Goal: Task Accomplishment & Management: Complete application form

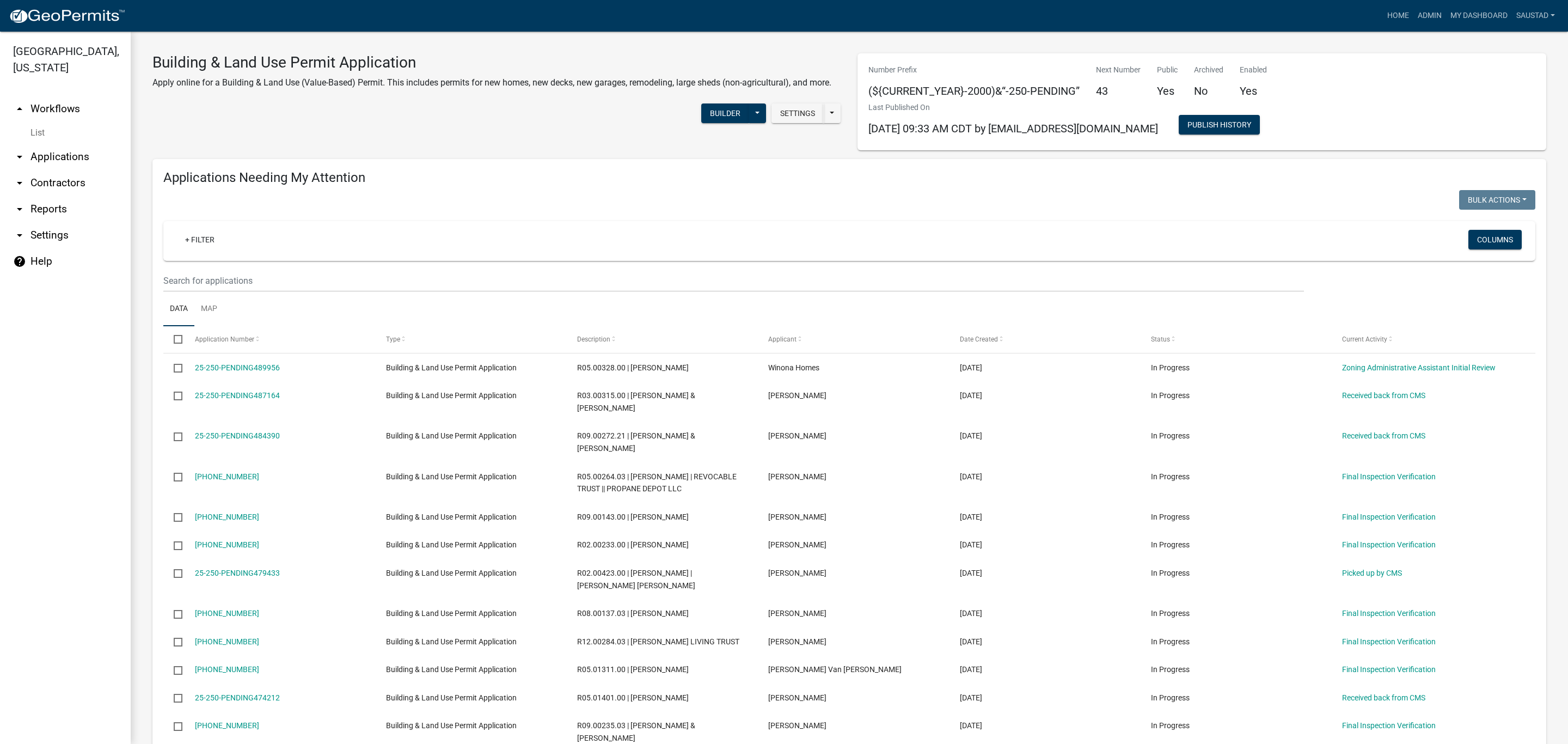
select select "3: 100"
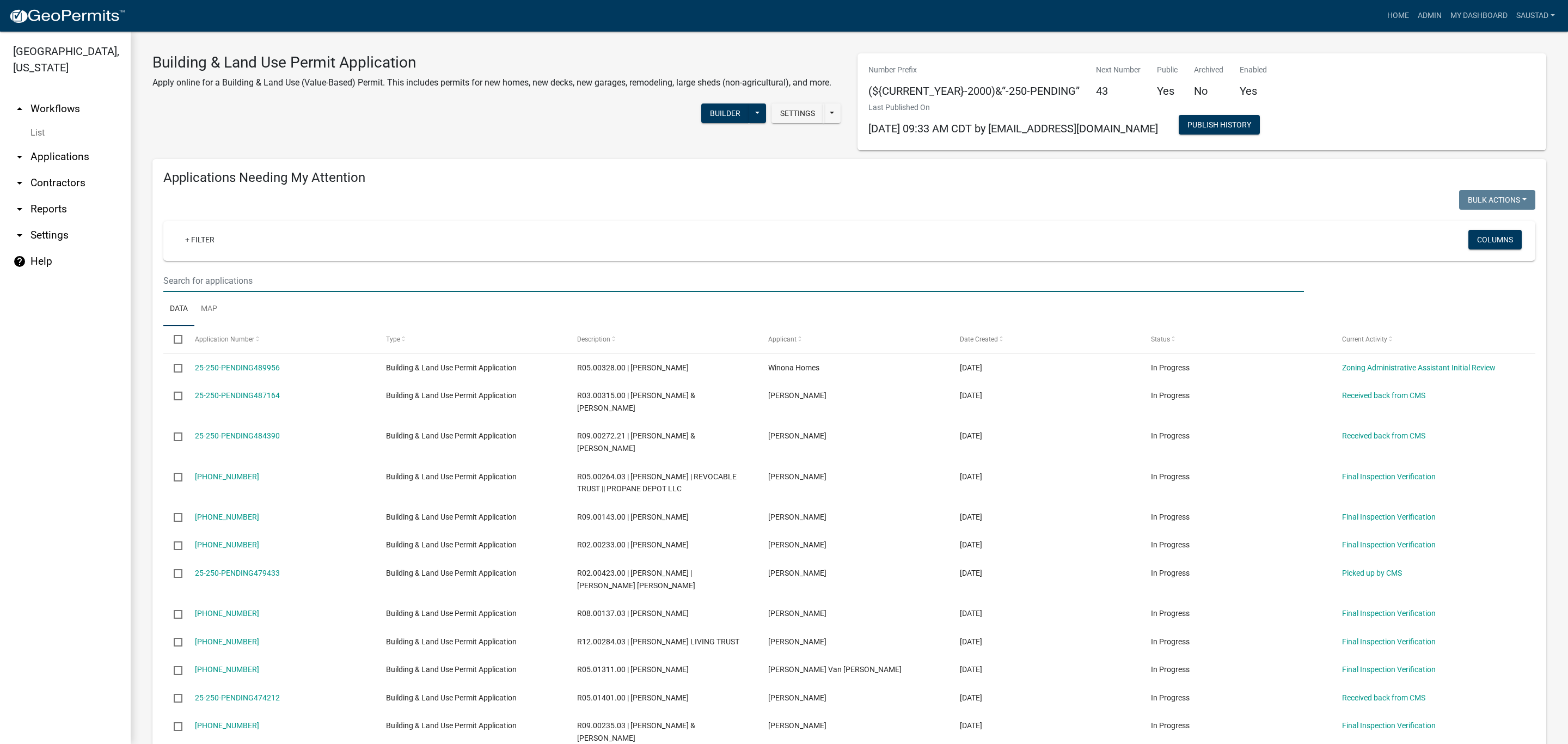
click at [237, 278] on input "text" at bounding box center [733, 281] width 1141 height 23
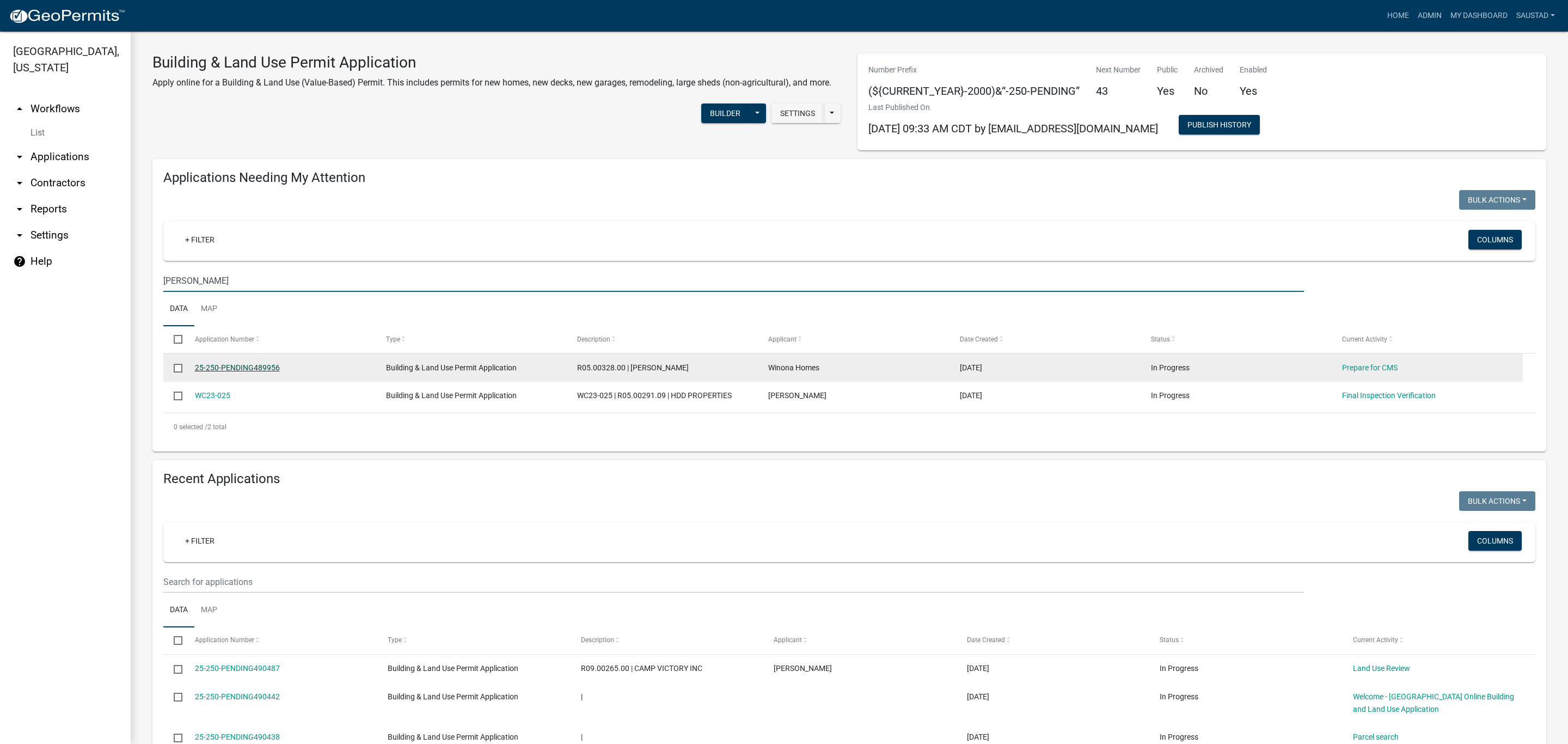
type input "[PERSON_NAME]"
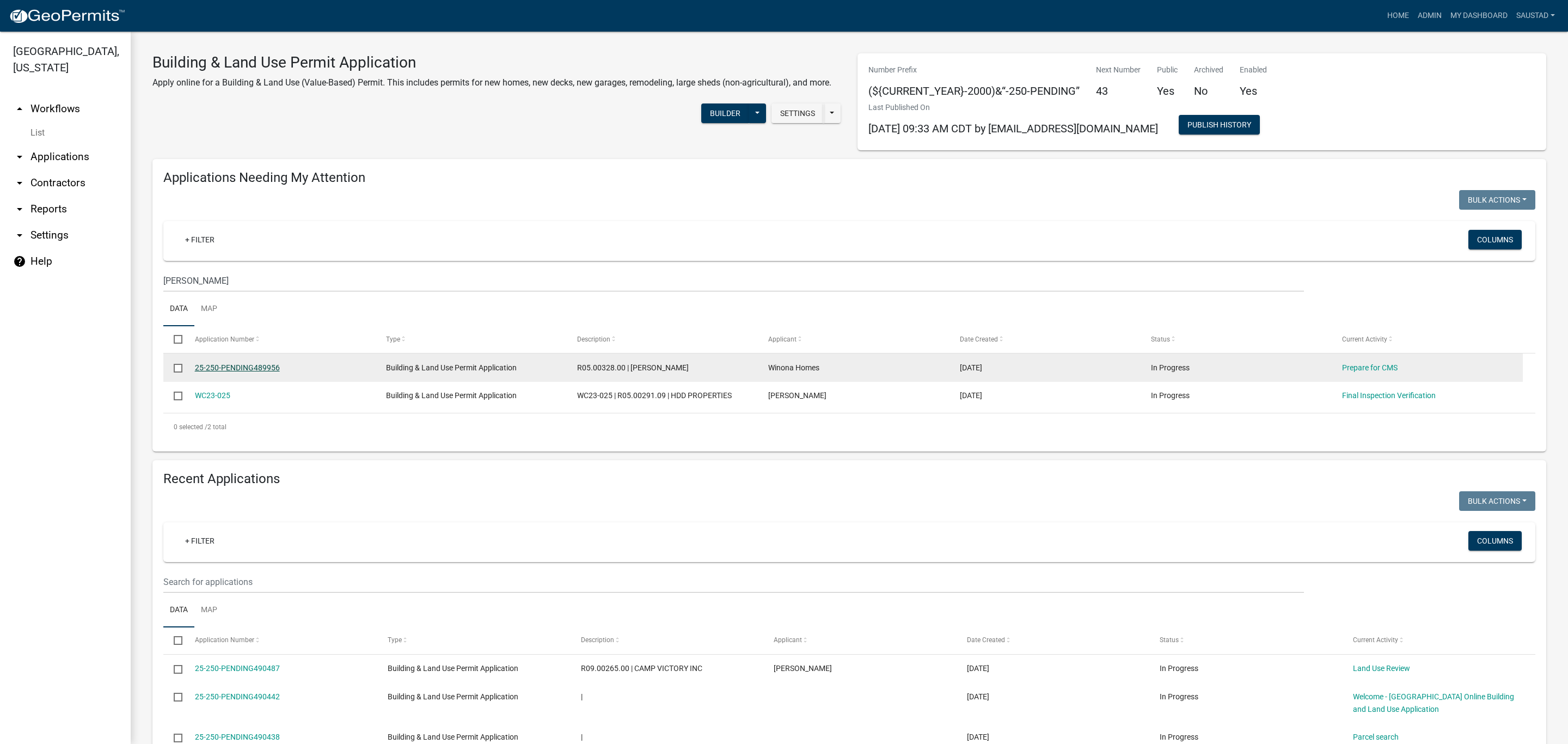
click at [237, 369] on link "25-250-PENDING489956" at bounding box center [237, 368] width 85 height 9
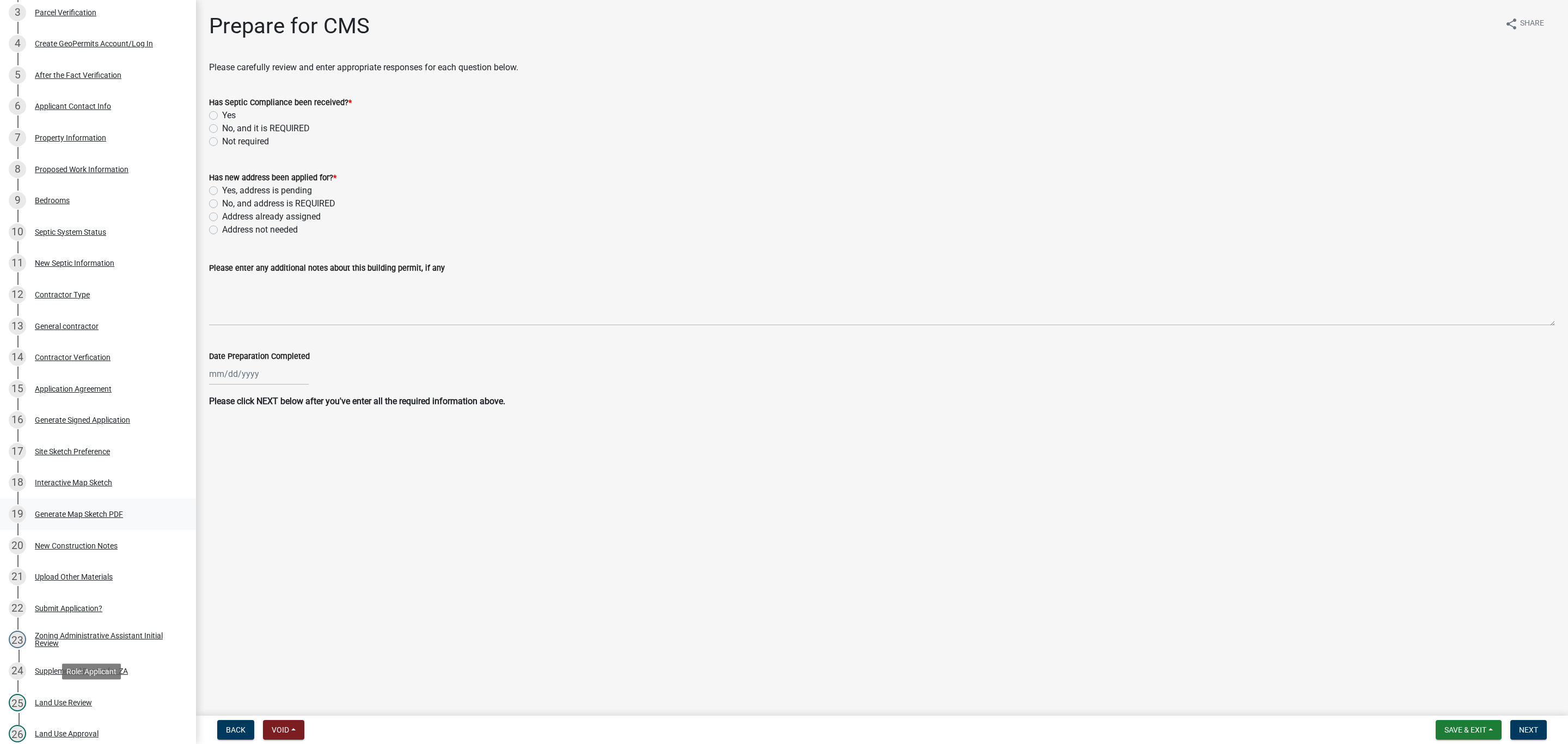
scroll to position [245, 0]
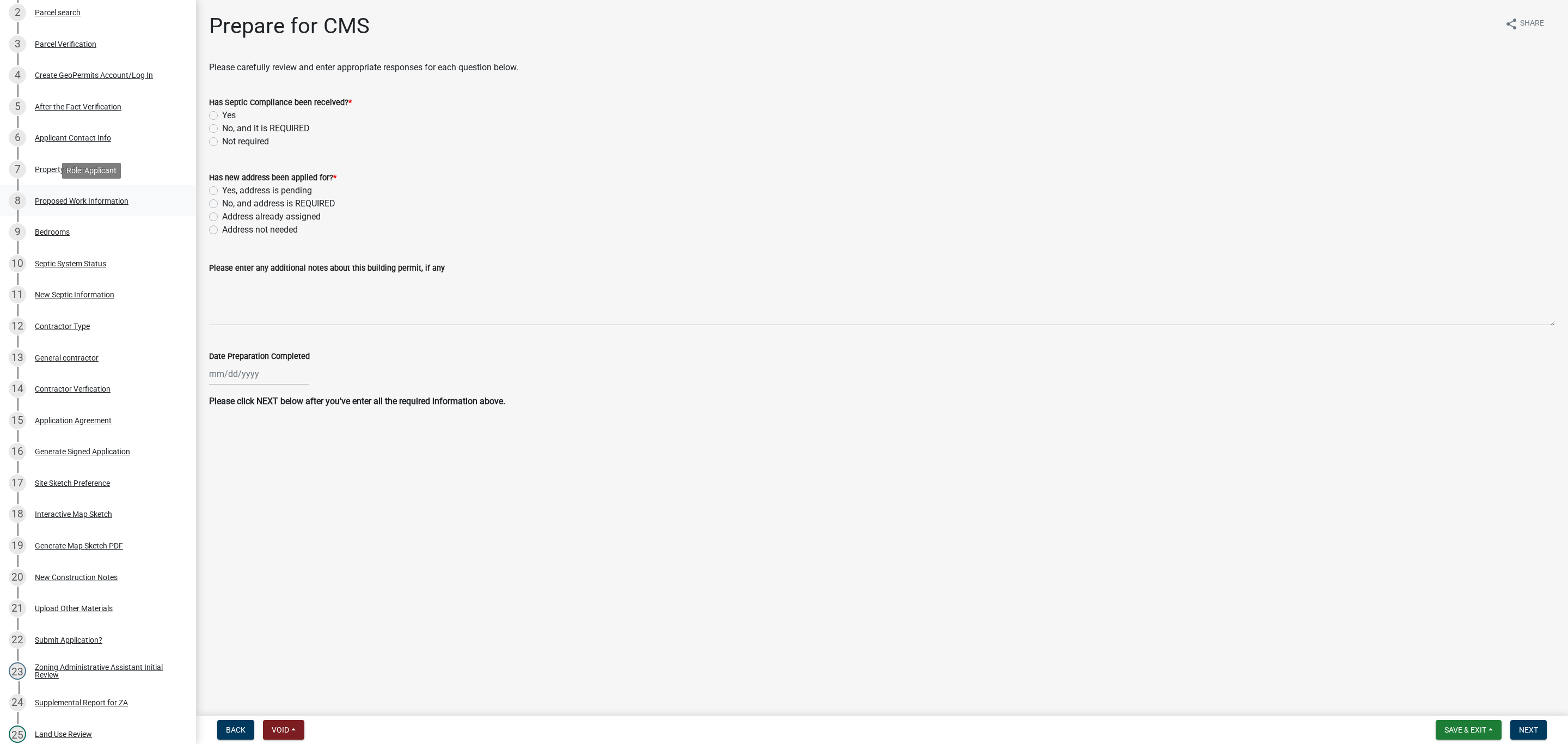
click at [63, 205] on div "8 Proposed Work Information" at bounding box center [93, 201] width 170 height 18
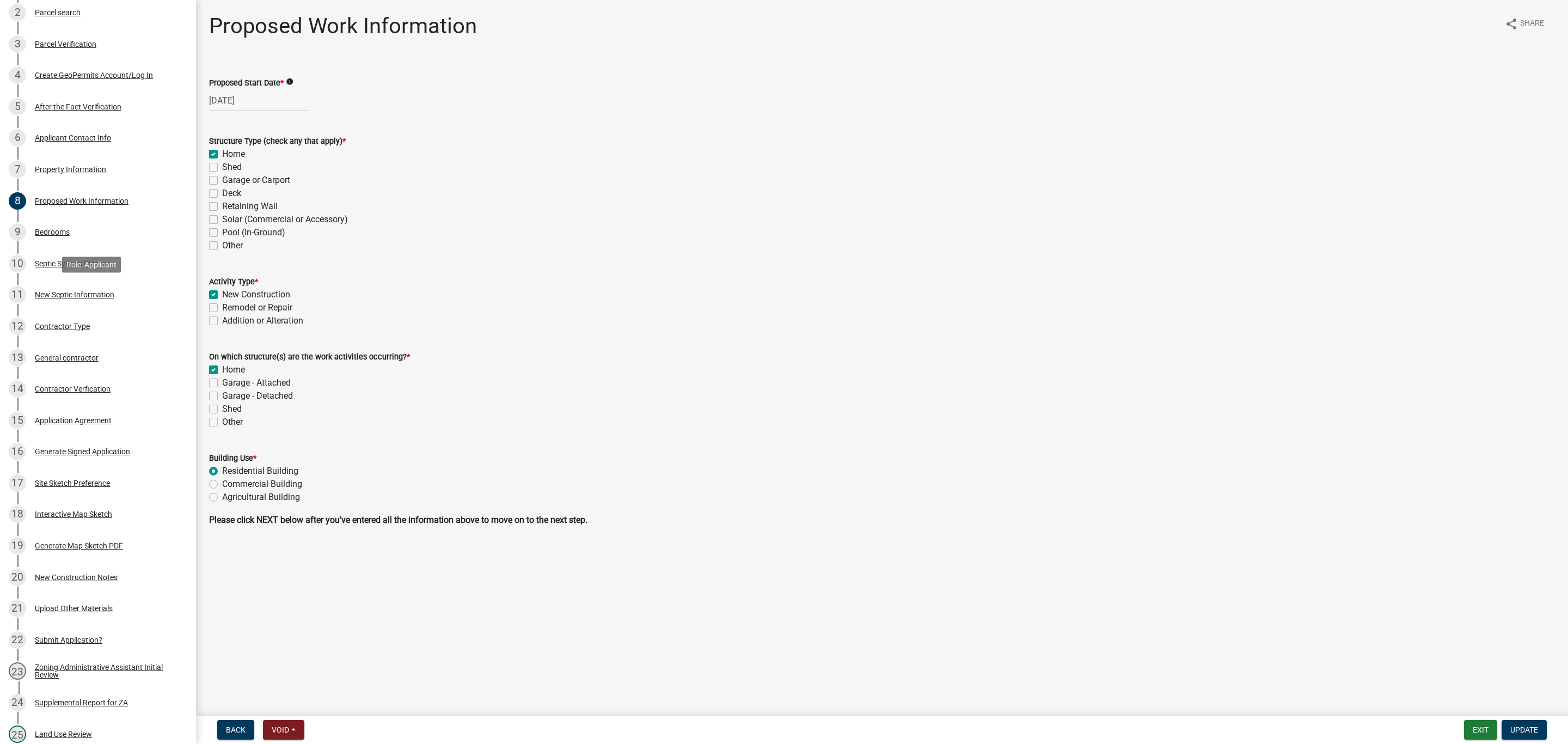
click at [79, 294] on div "New Septic Information" at bounding box center [74, 295] width 80 height 8
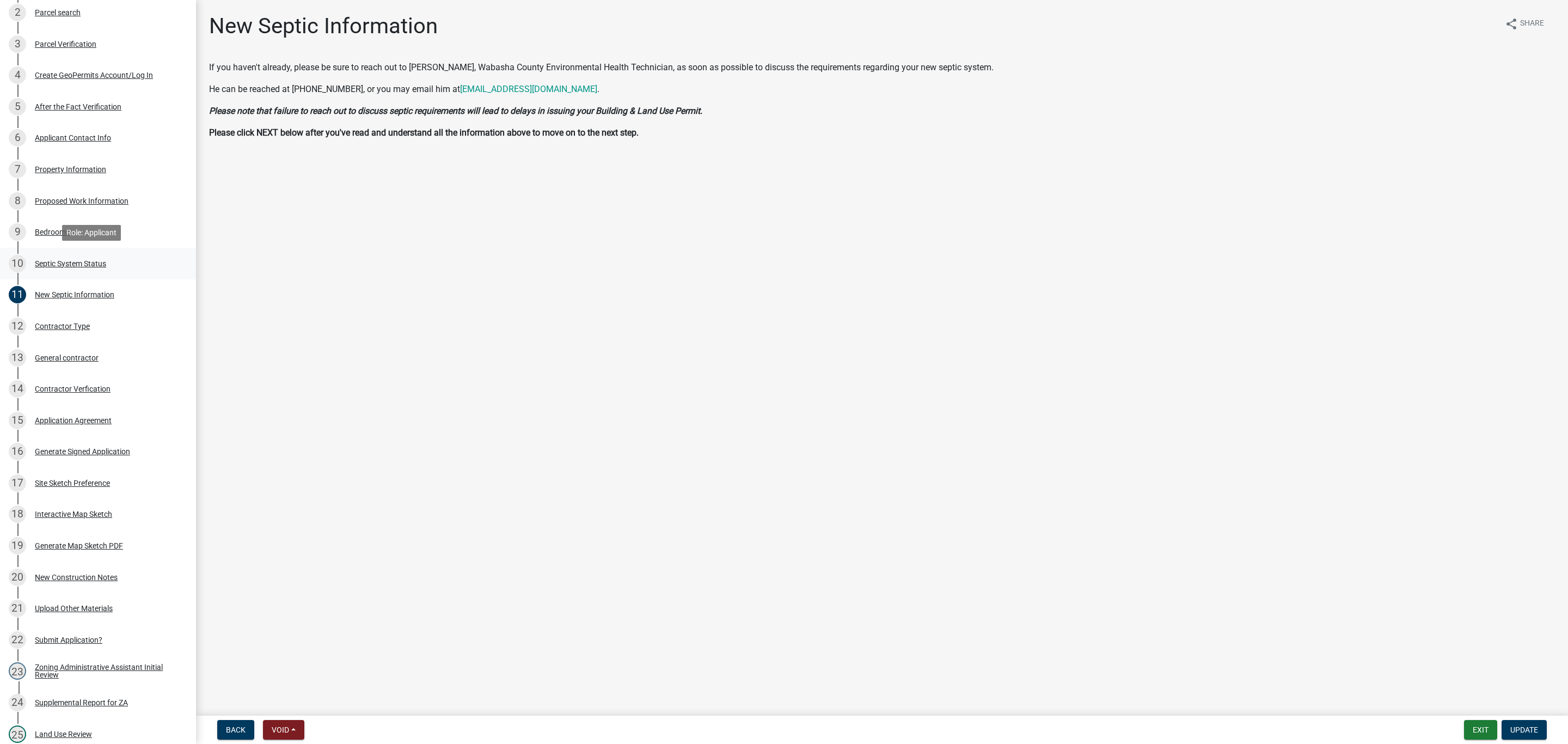
click at [65, 265] on div "Septic System Status" at bounding box center [70, 264] width 71 height 8
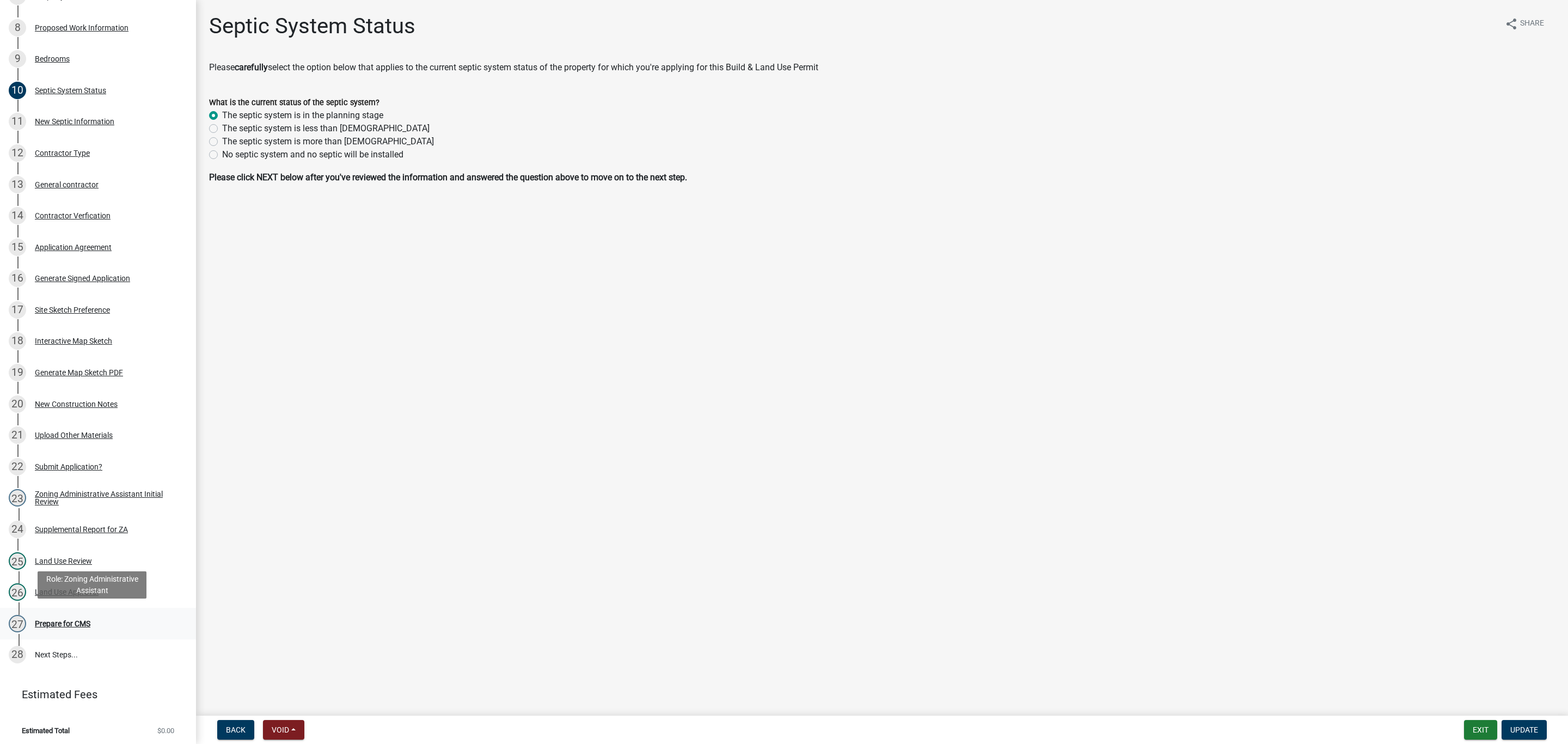
scroll to position [421, 0]
click at [65, 617] on div "Prepare for CMS" at bounding box center [62, 621] width 55 height 8
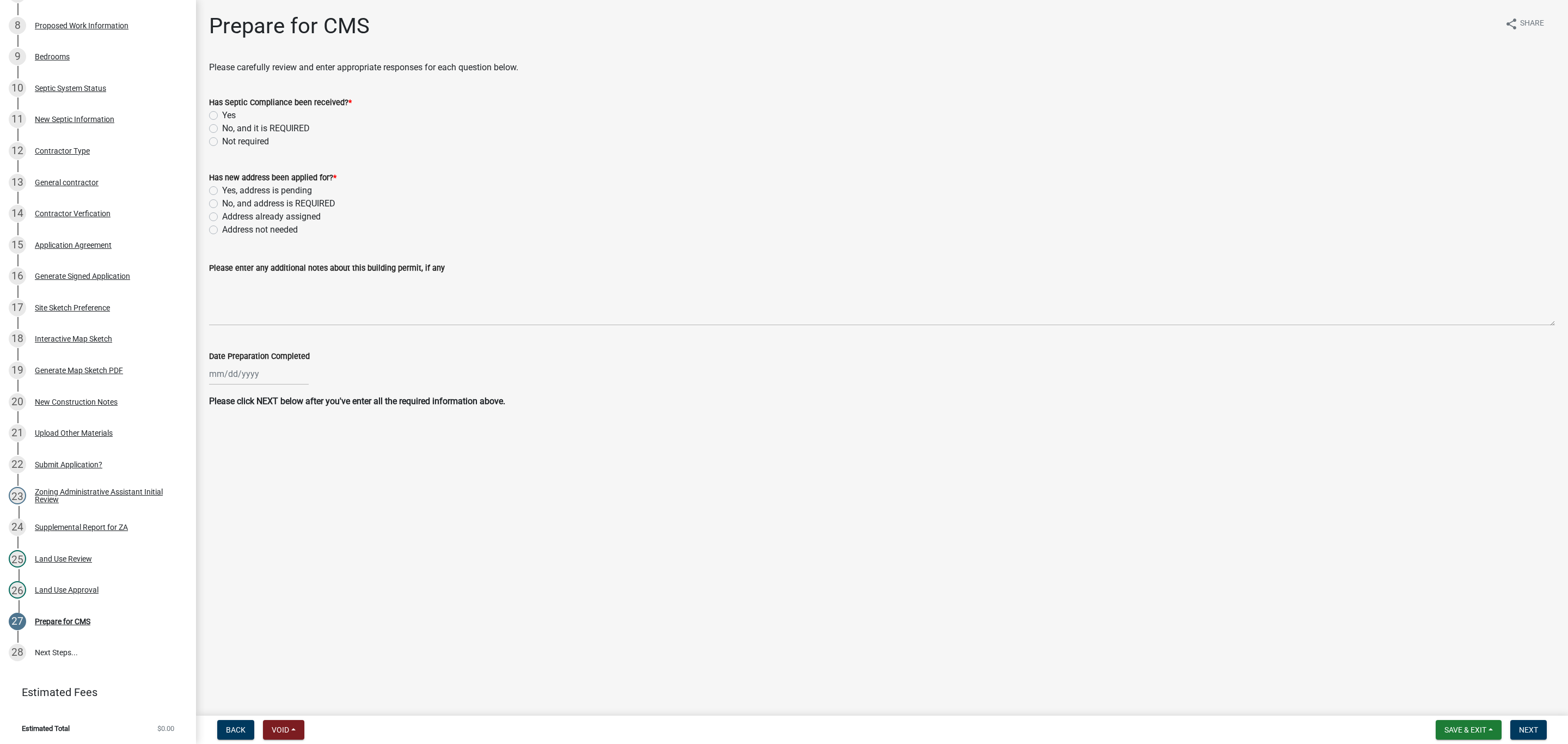
click at [222, 113] on label "Yes" at bounding box center [229, 115] width 13 height 13
click at [222, 113] on input "Yes" at bounding box center [226, 113] width 7 height 7
radio input "true"
click at [222, 217] on label "Address already assigned" at bounding box center [271, 216] width 99 height 13
click at [222, 217] on input "Address already assigned" at bounding box center [226, 214] width 7 height 7
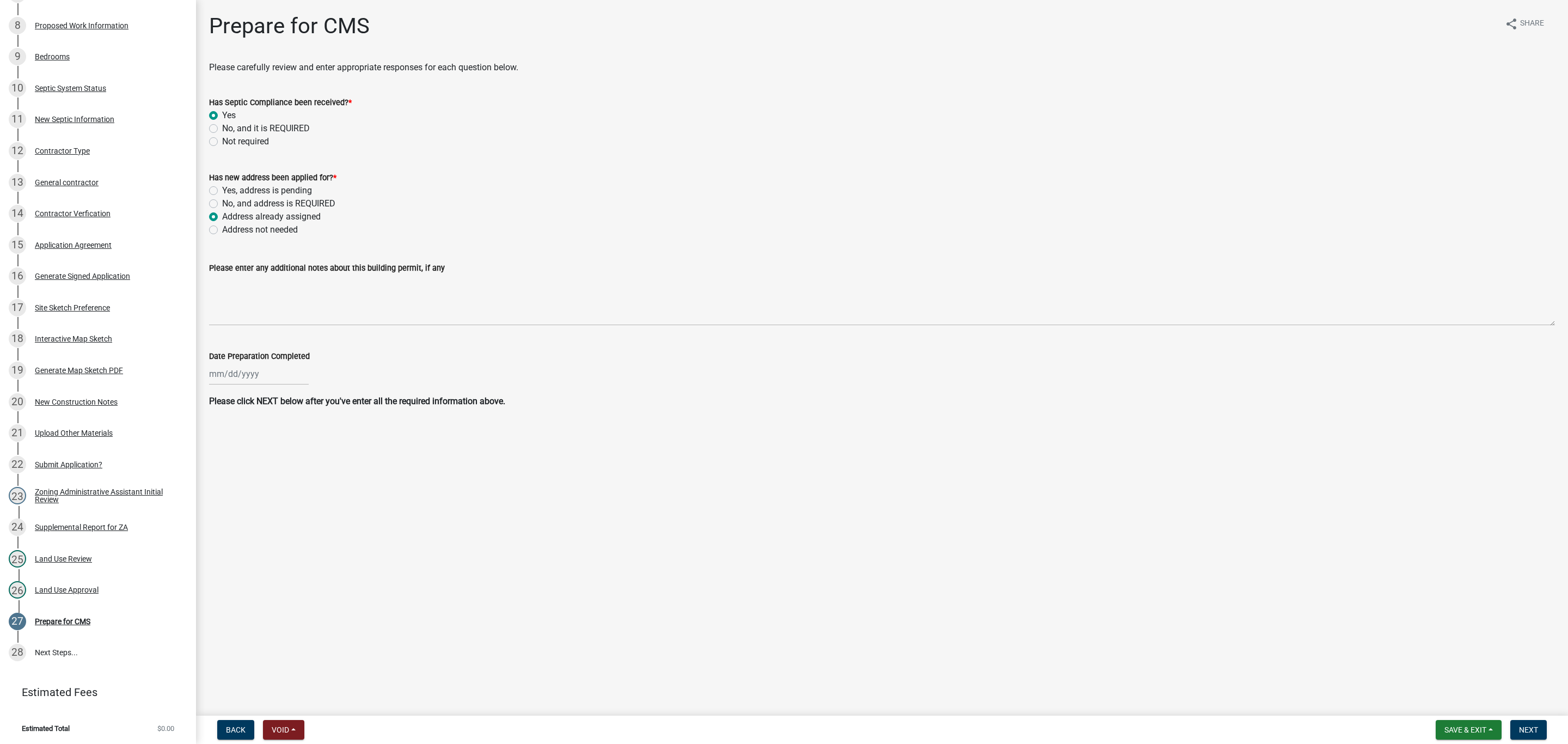
radio input "true"
click at [255, 368] on div at bounding box center [259, 374] width 100 height 23
select select "10"
select select "2025"
click at [282, 446] on div "10" at bounding box center [290, 449] width 18 height 18
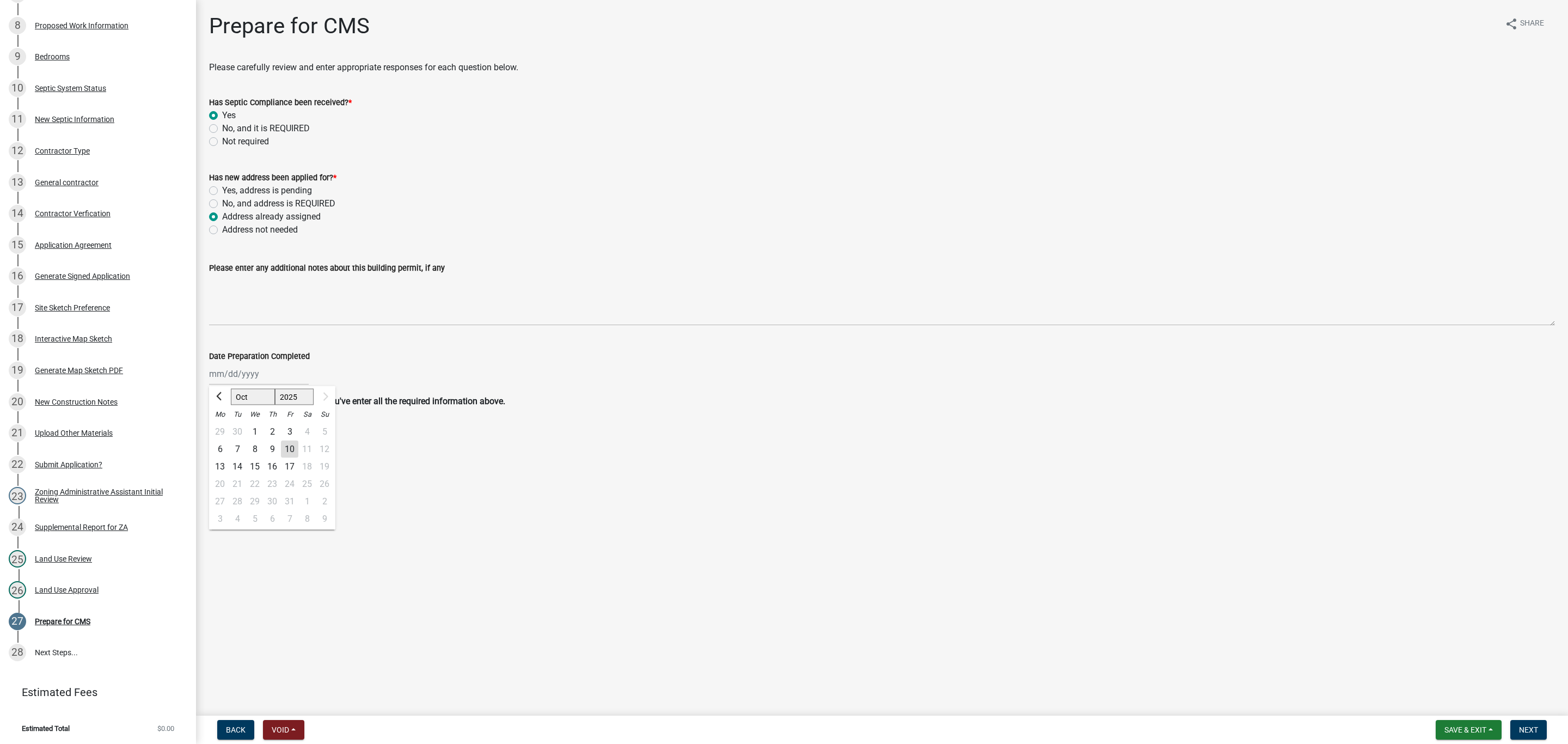
type input "[DATE]"
click at [1524, 727] on span "Next" at bounding box center [1528, 729] width 19 height 9
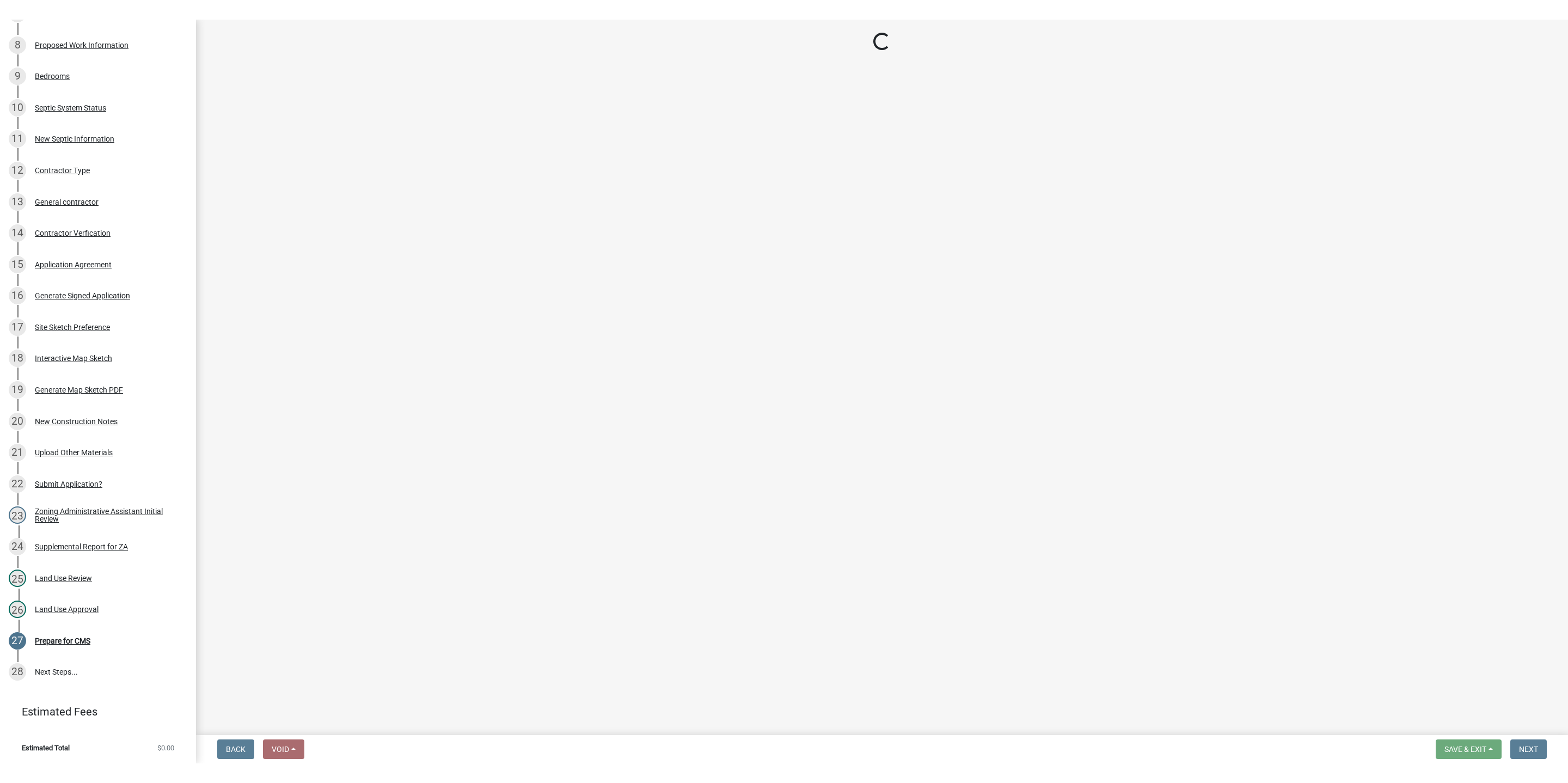
scroll to position [577, 0]
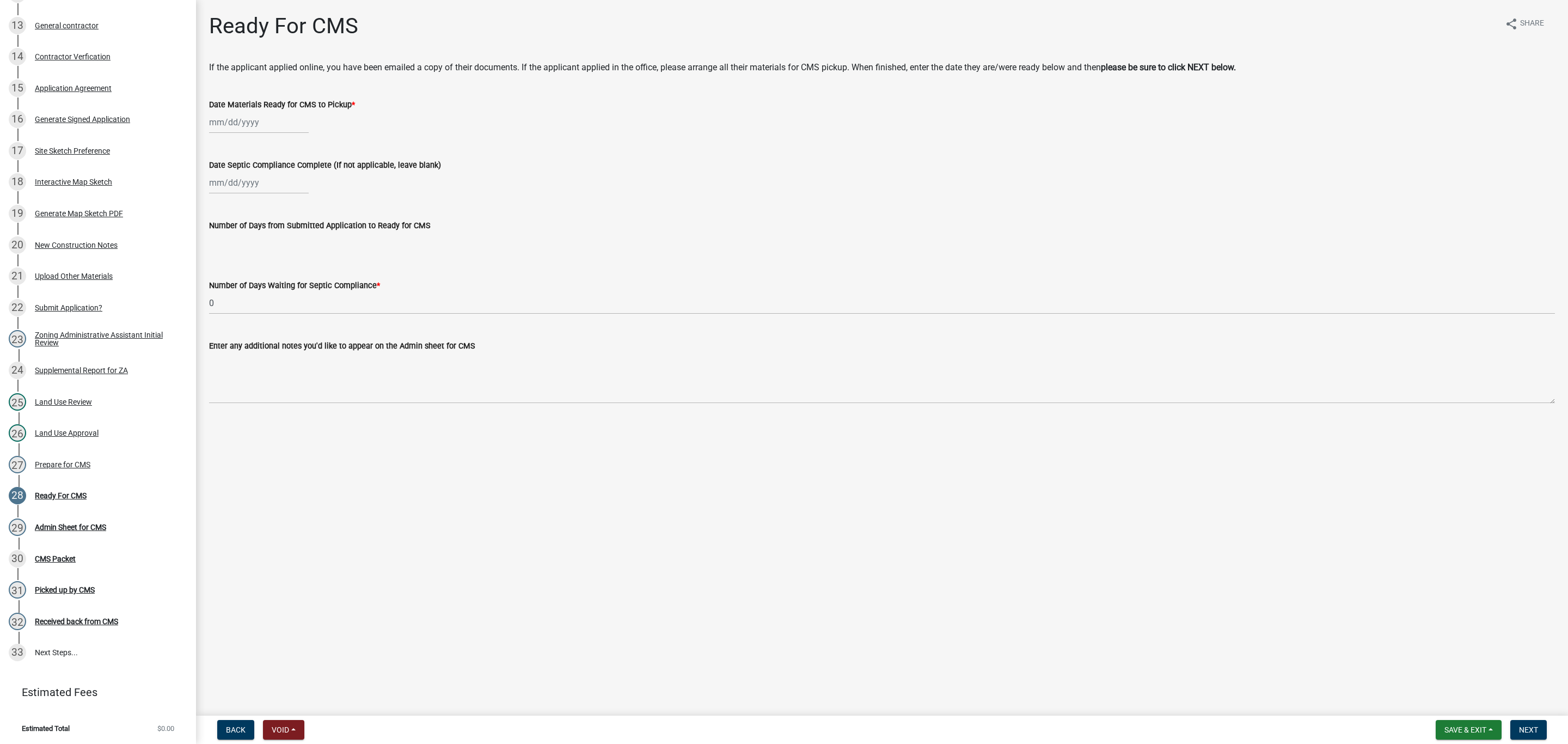
click at [234, 119] on div at bounding box center [259, 122] width 100 height 23
select select "10"
select select "2025"
click at [292, 197] on div "10" at bounding box center [290, 197] width 18 height 18
type input "[DATE]"
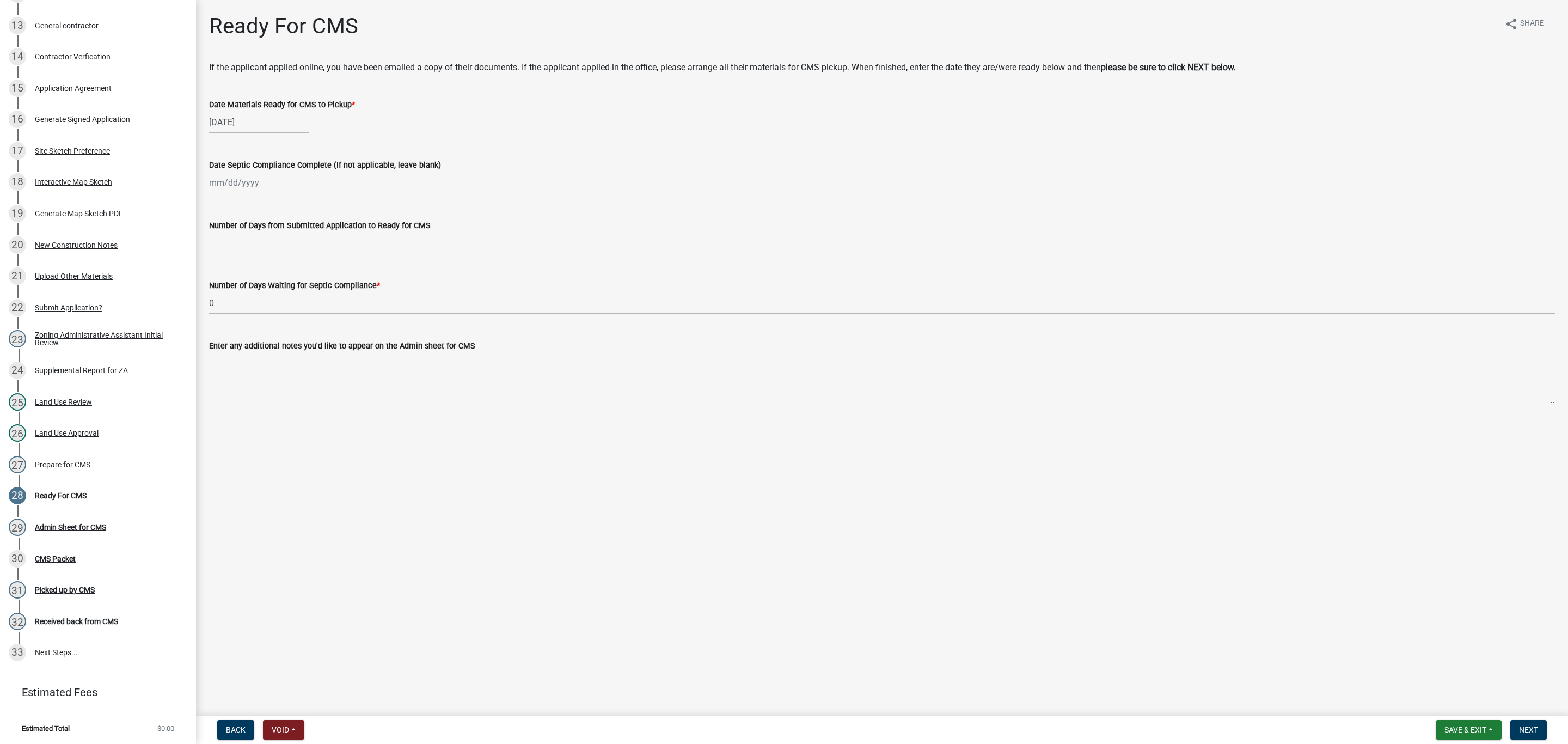
select select "10"
select select "2025"
click at [255, 184] on div "Jan Feb Mar Apr May Jun [DATE] Aug Sep Oct Nov [DATE] 2025 2026 Mo Tu We Th Fr …" at bounding box center [259, 183] width 100 height 23
click at [275, 259] on div "9" at bounding box center [272, 258] width 18 height 18
type input "[DATE]"
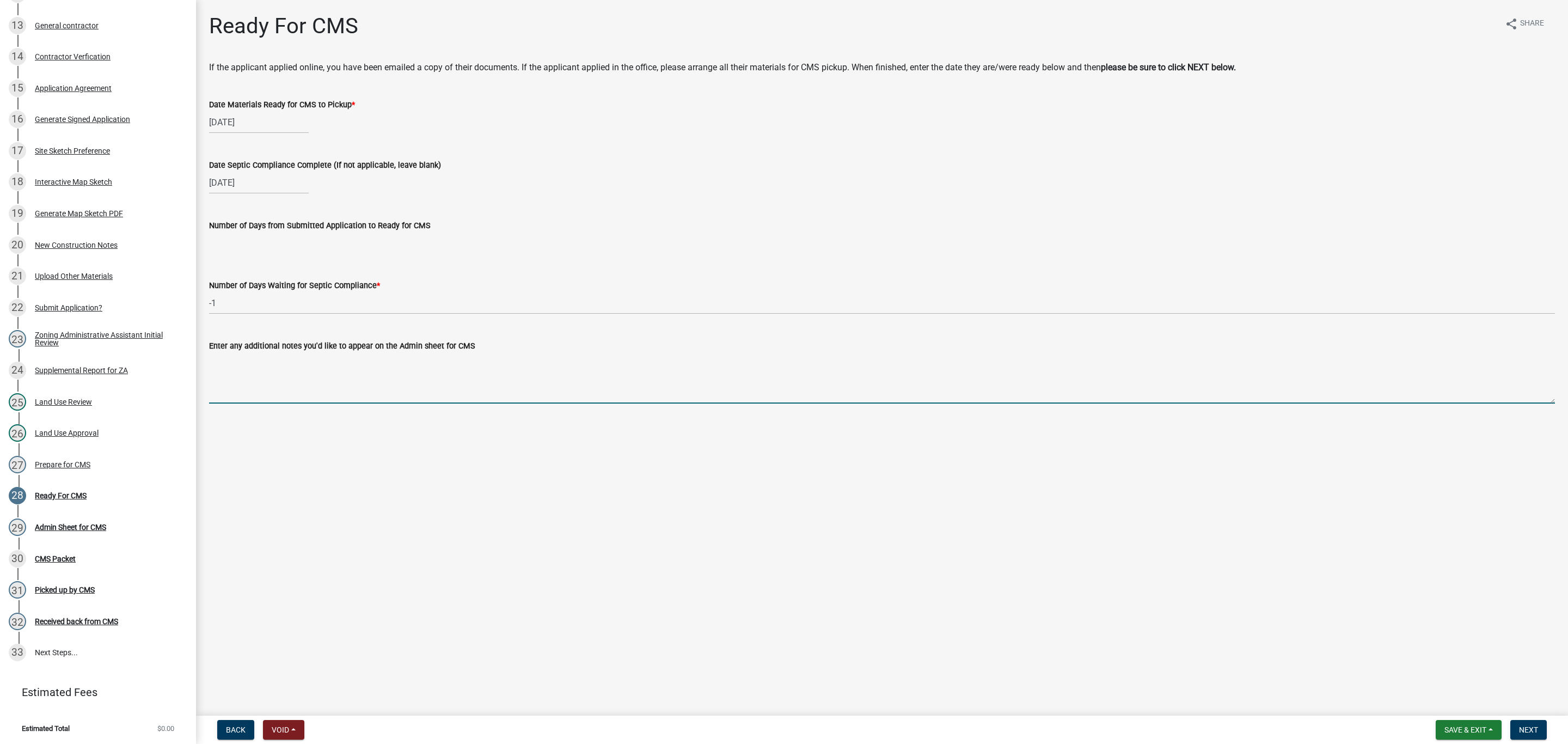
click at [260, 390] on textarea "Enter any additional notes you'd like to appear on the Admin sheet for CMS" at bounding box center [881, 378] width 1346 height 51
click at [1523, 737] on button "Next" at bounding box center [1528, 729] width 37 height 19
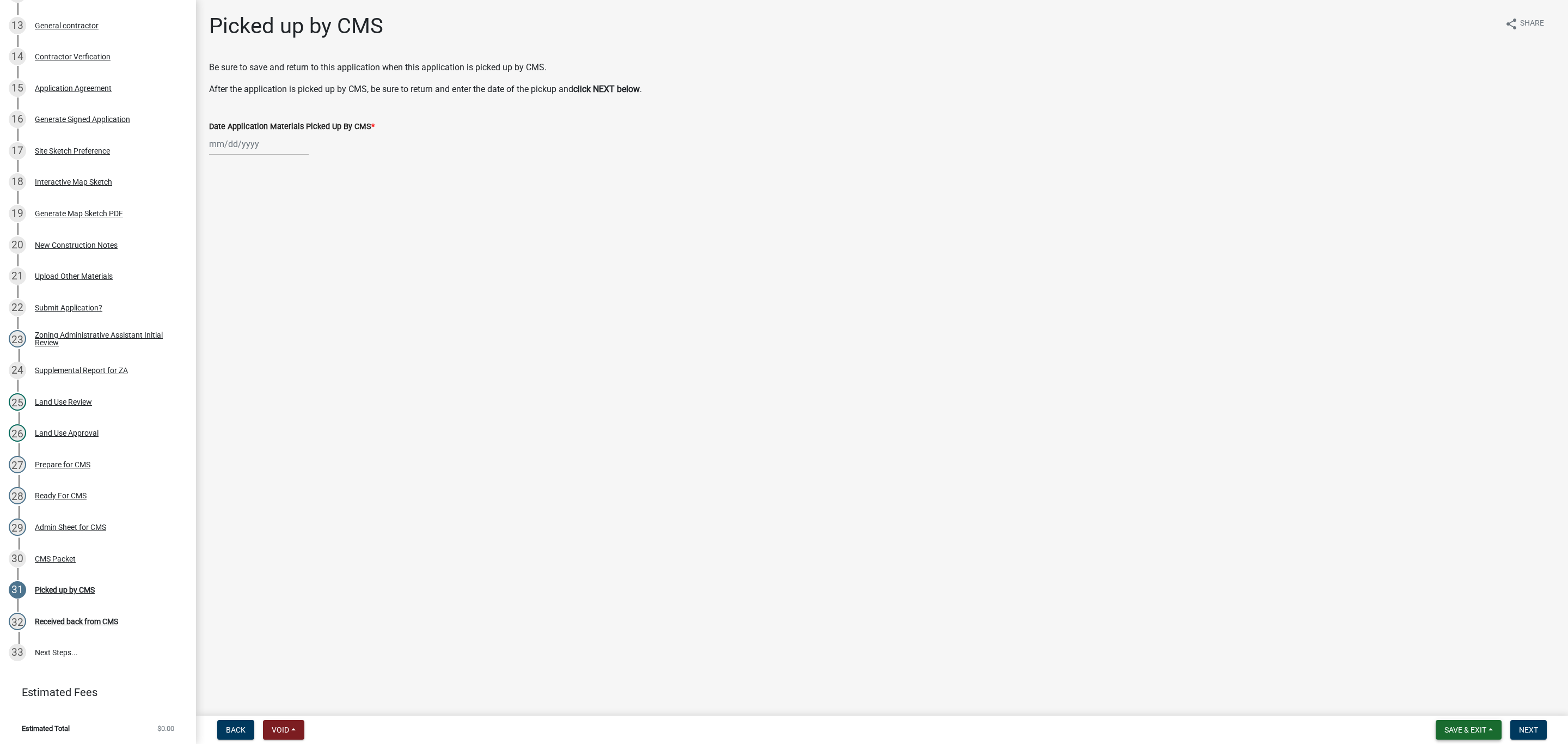
click at [1482, 728] on span "Save & Exit" at bounding box center [1465, 729] width 42 height 9
click at [1469, 706] on button "Save & Exit" at bounding box center [1458, 701] width 87 height 26
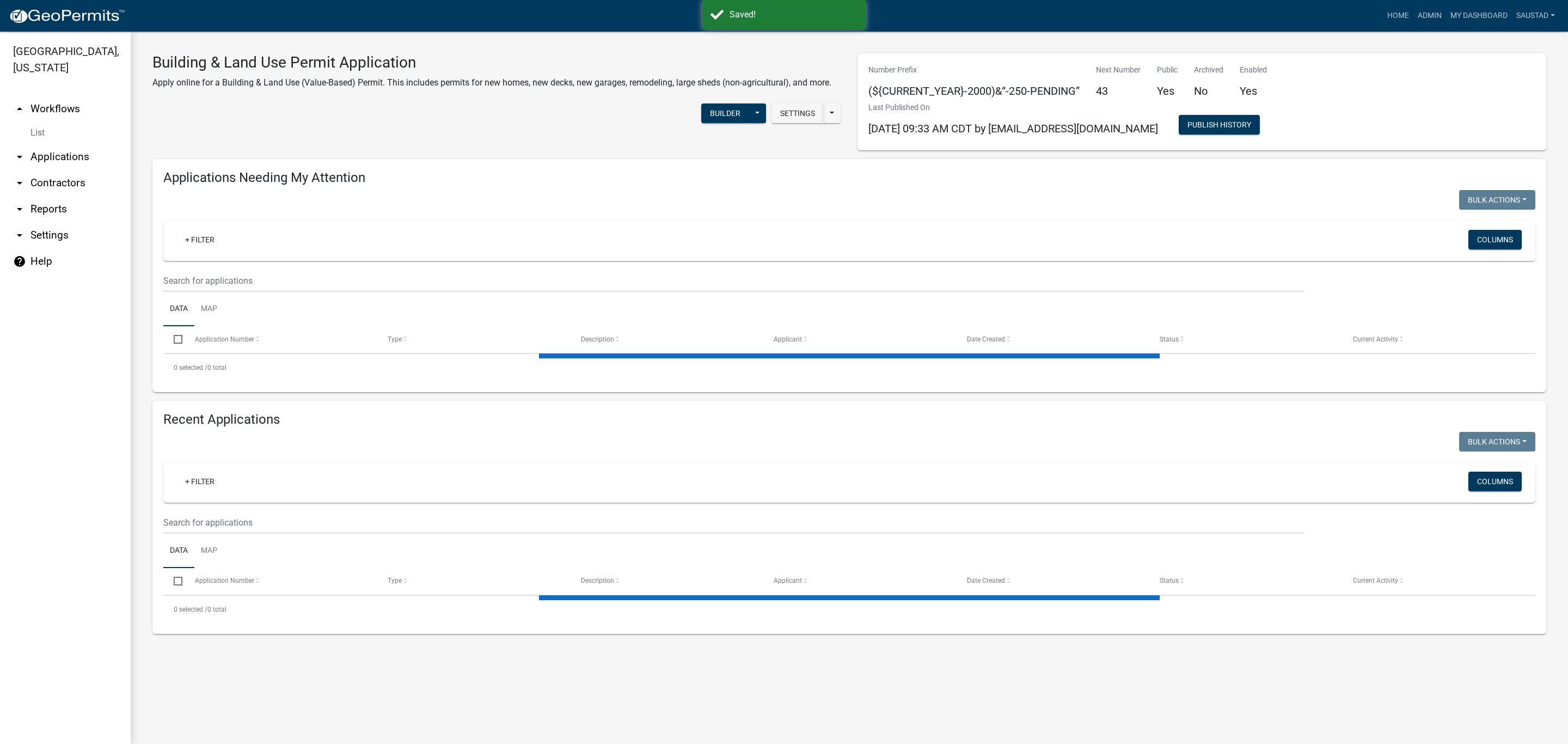
select select "3: 100"
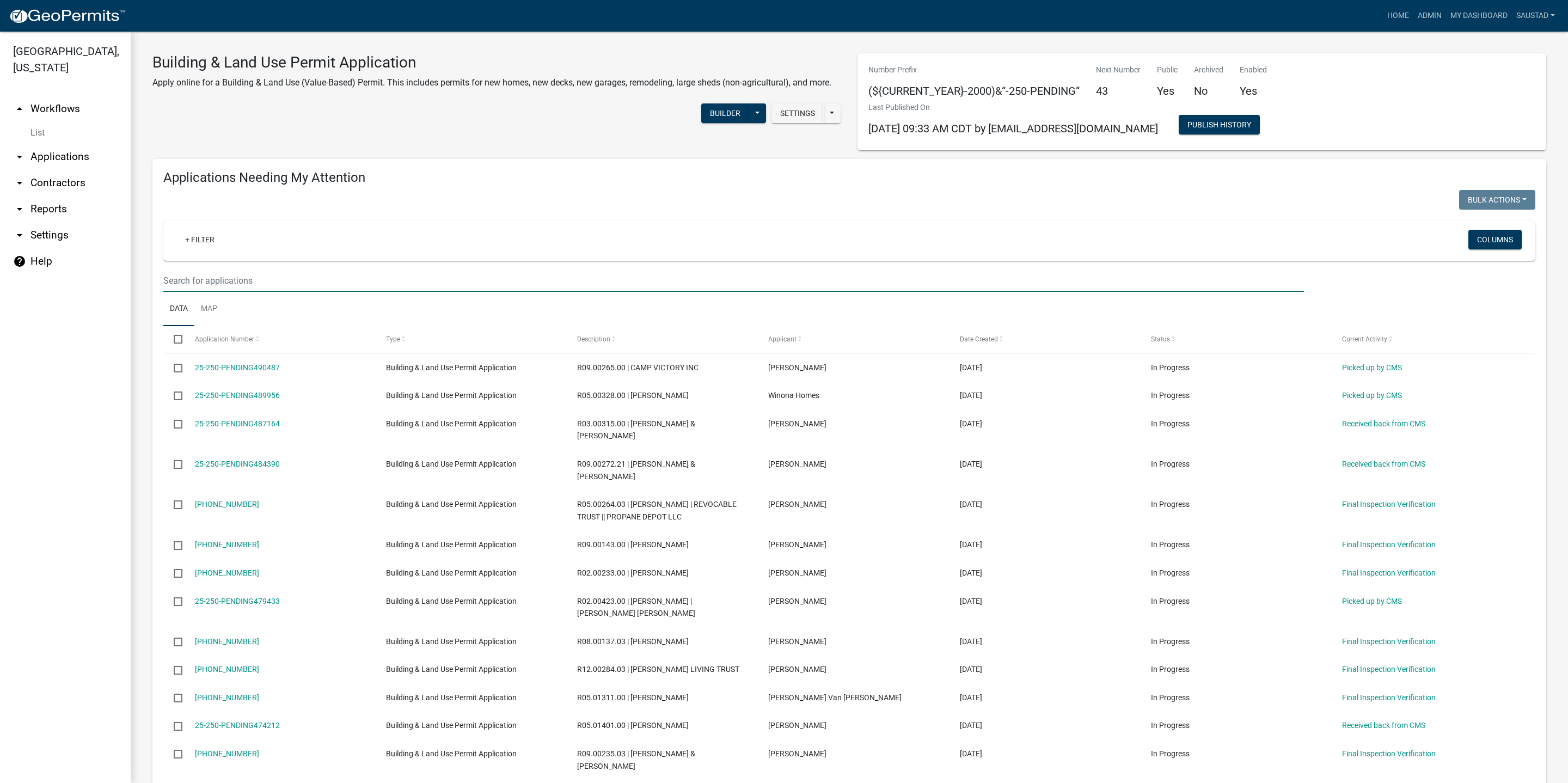
click at [247, 281] on input "text" at bounding box center [733, 281] width 1141 height 23
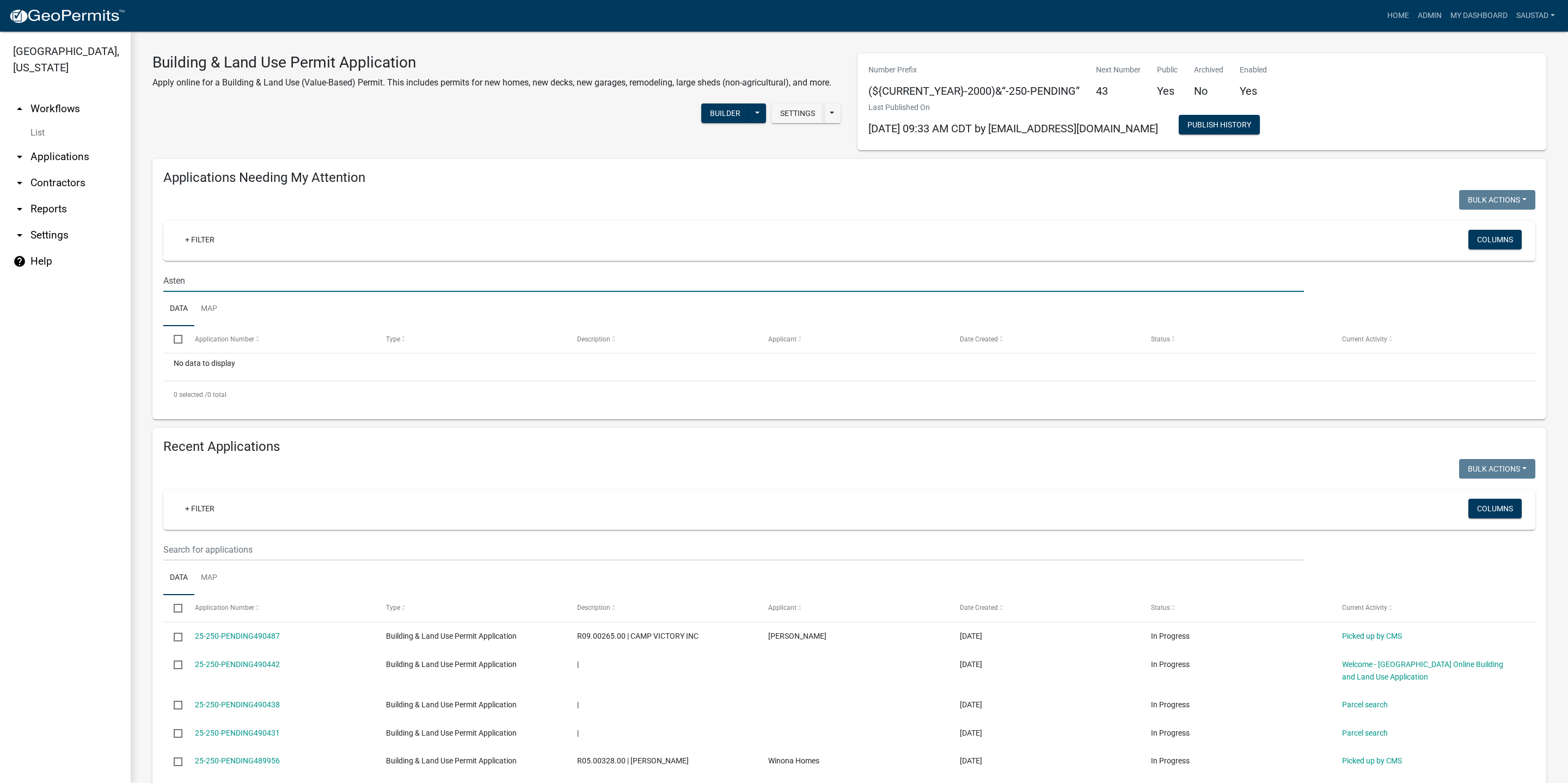
type input "Asten"
click at [38, 136] on link "List" at bounding box center [65, 133] width 131 height 22
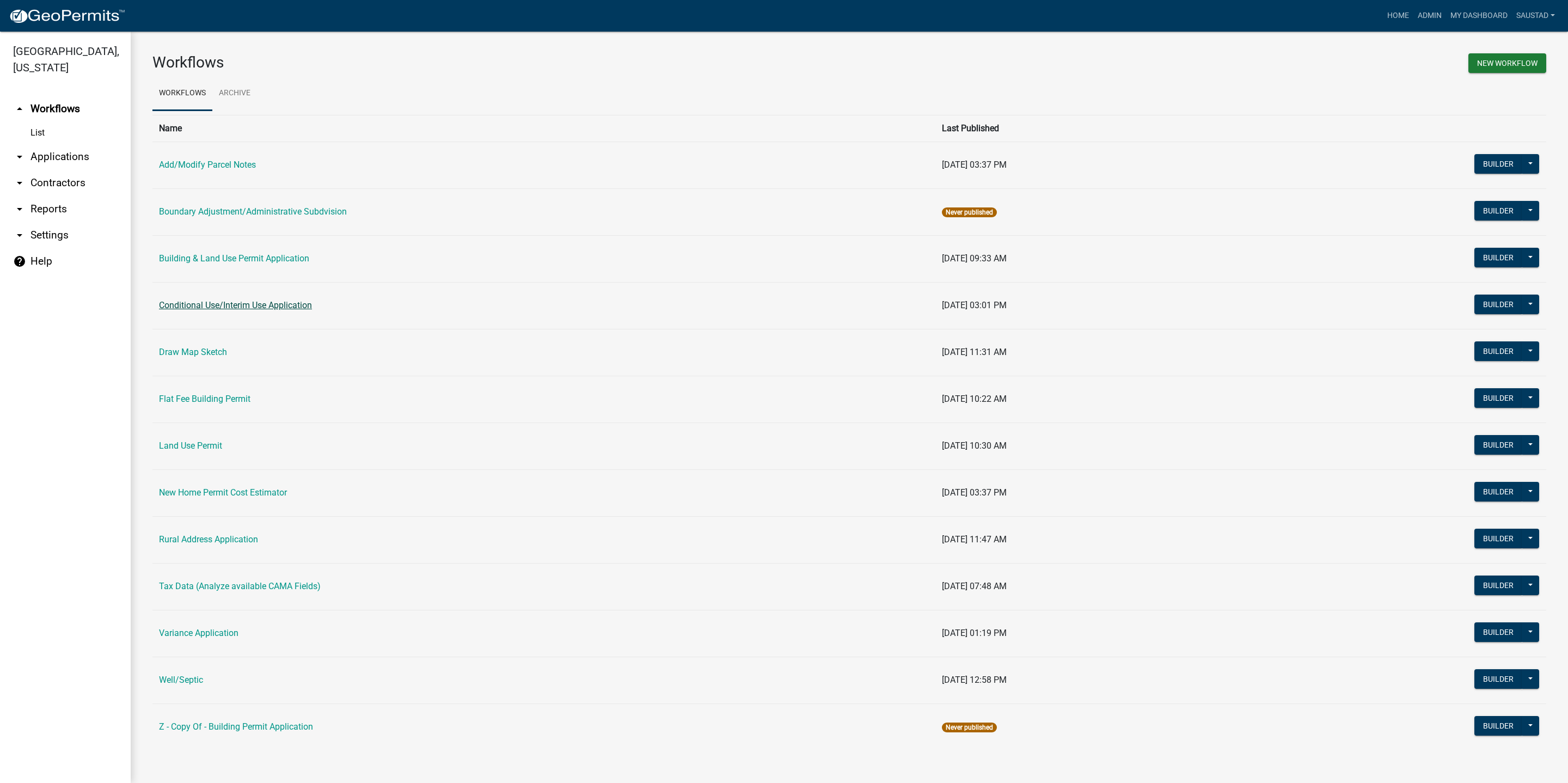
click at [223, 309] on link "Conditional Use/Interim Use Application" at bounding box center [235, 305] width 153 height 10
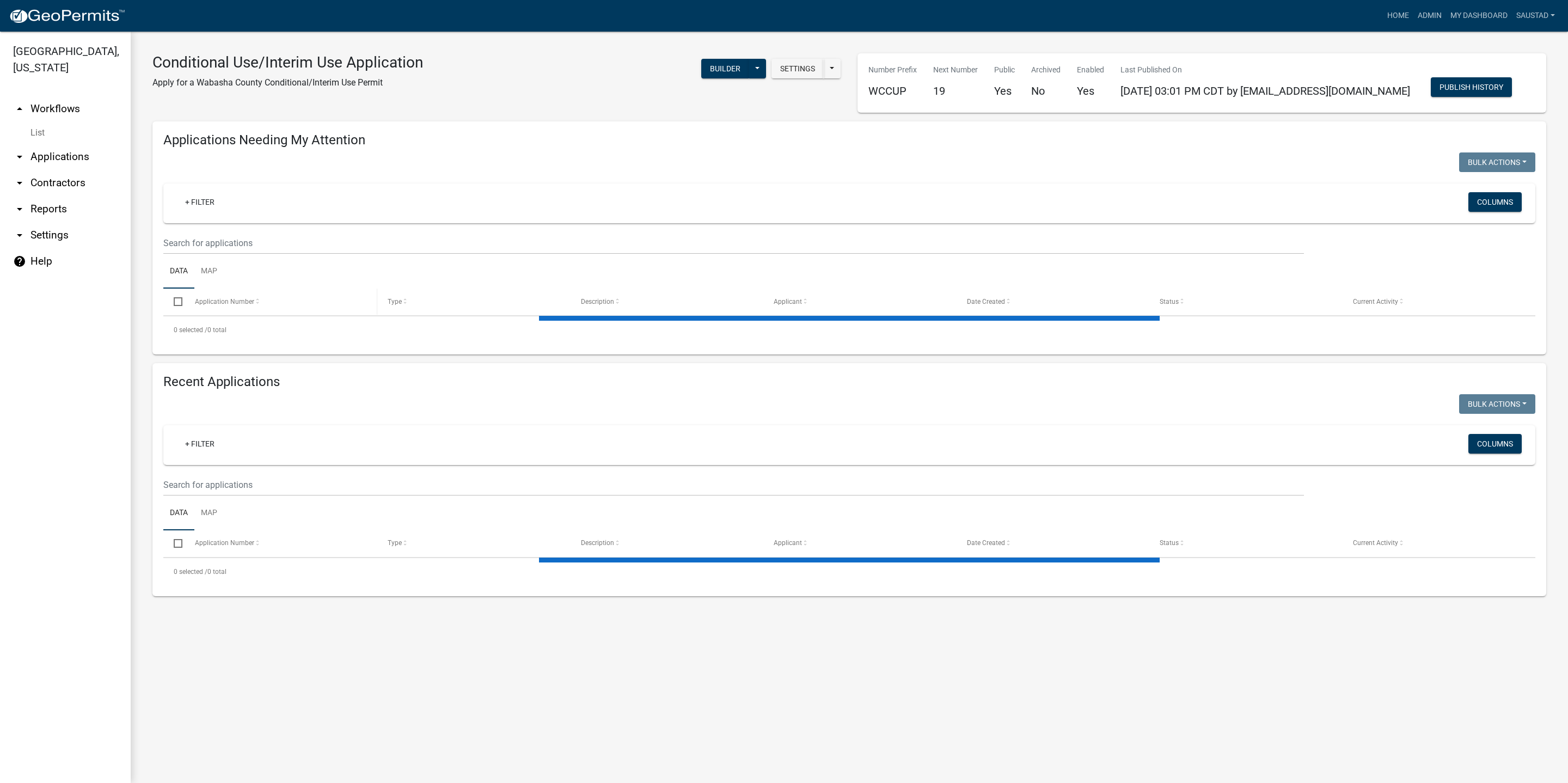
select select "3: 100"
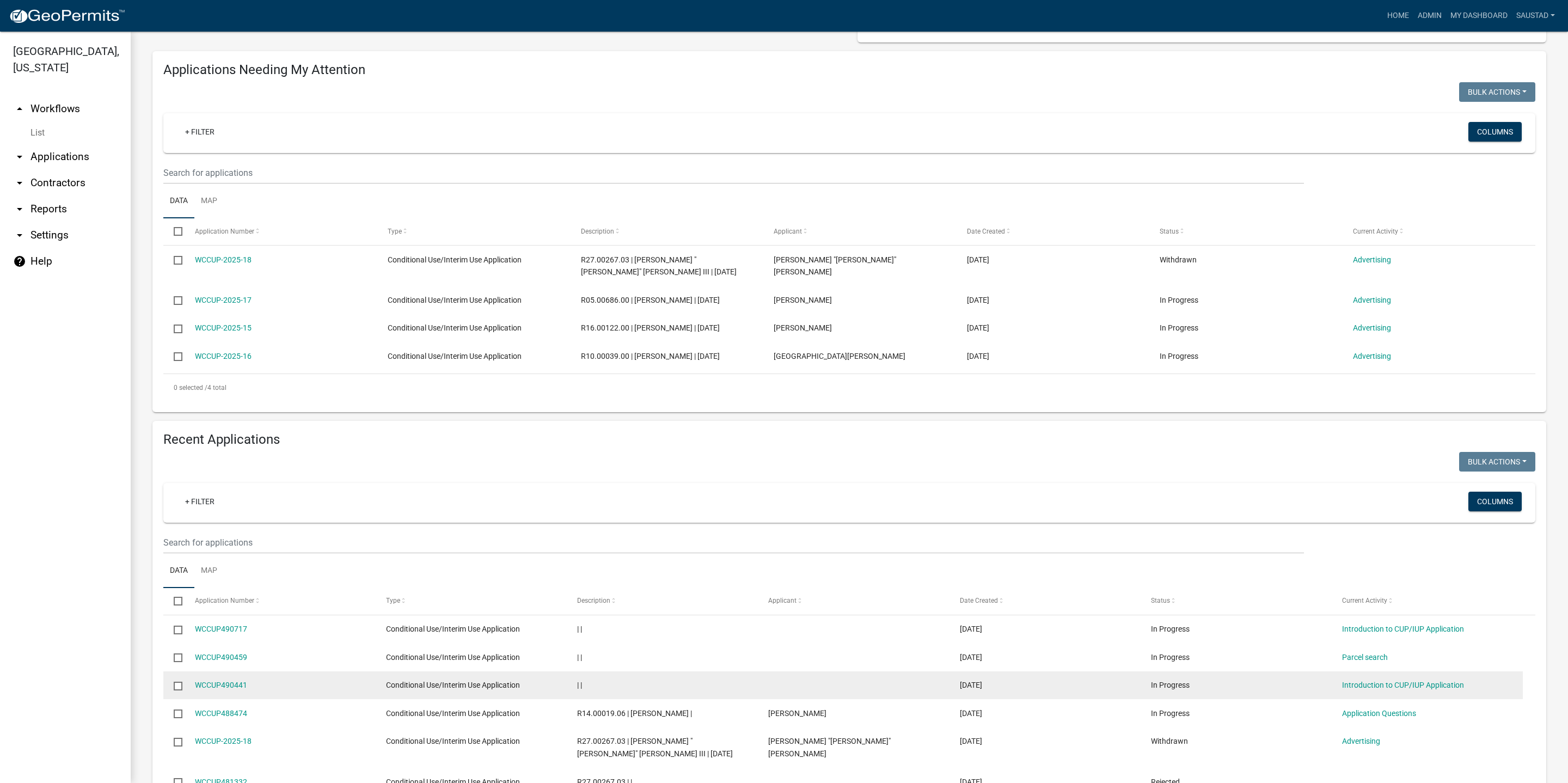
scroll to position [327, 0]
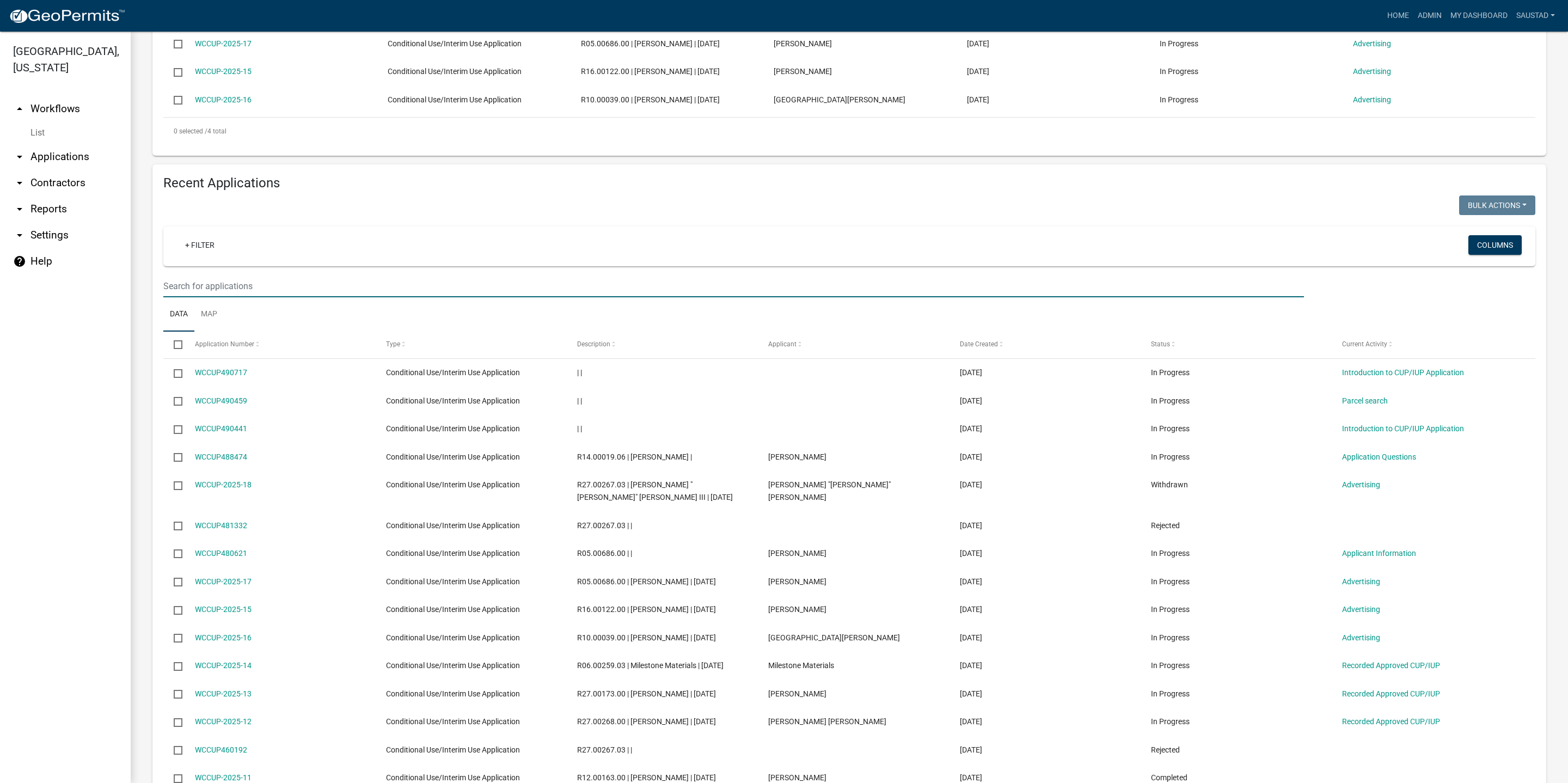
click at [391, 297] on input "text" at bounding box center [733, 286] width 1141 height 23
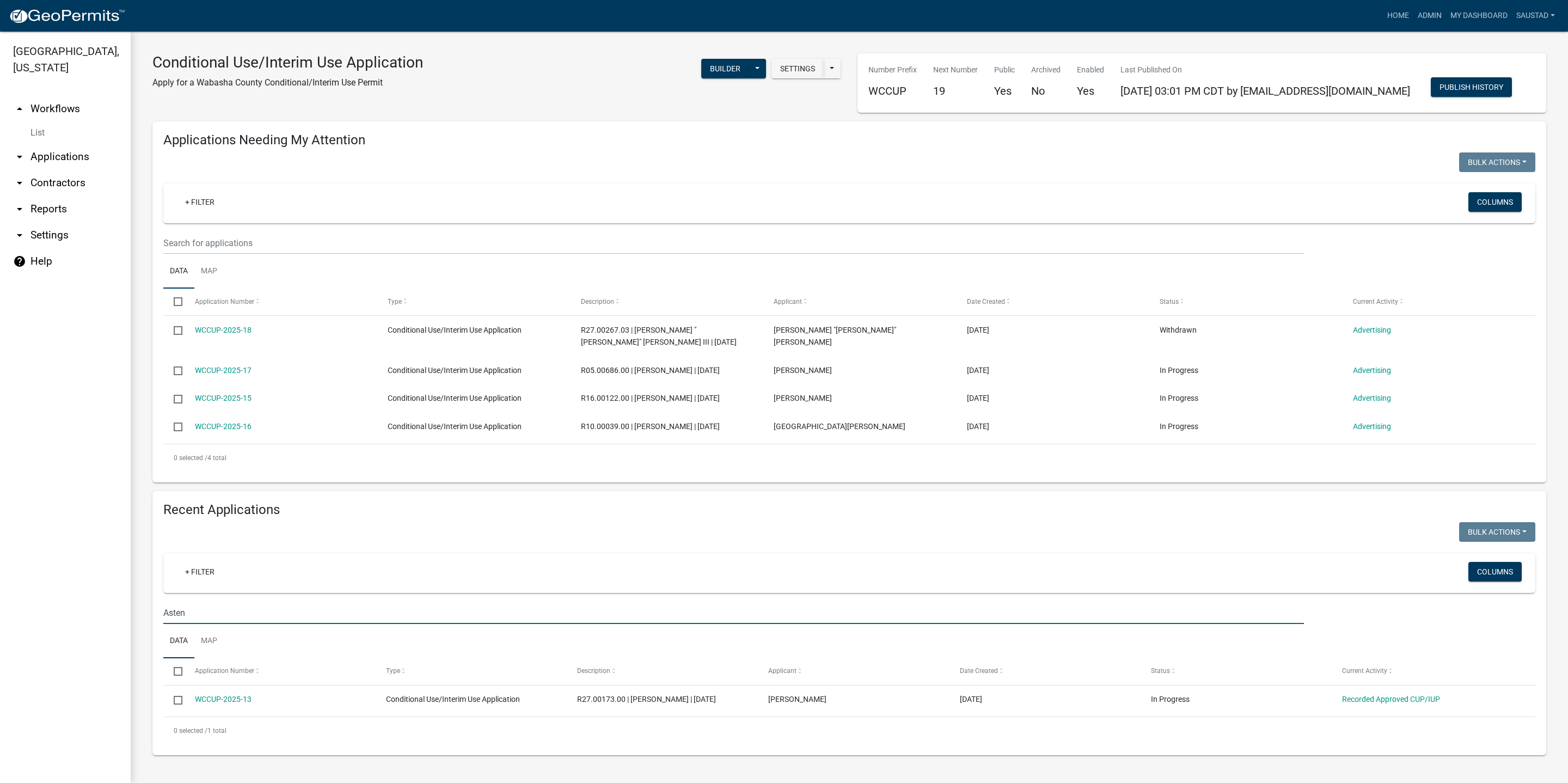
scroll to position [7, 0]
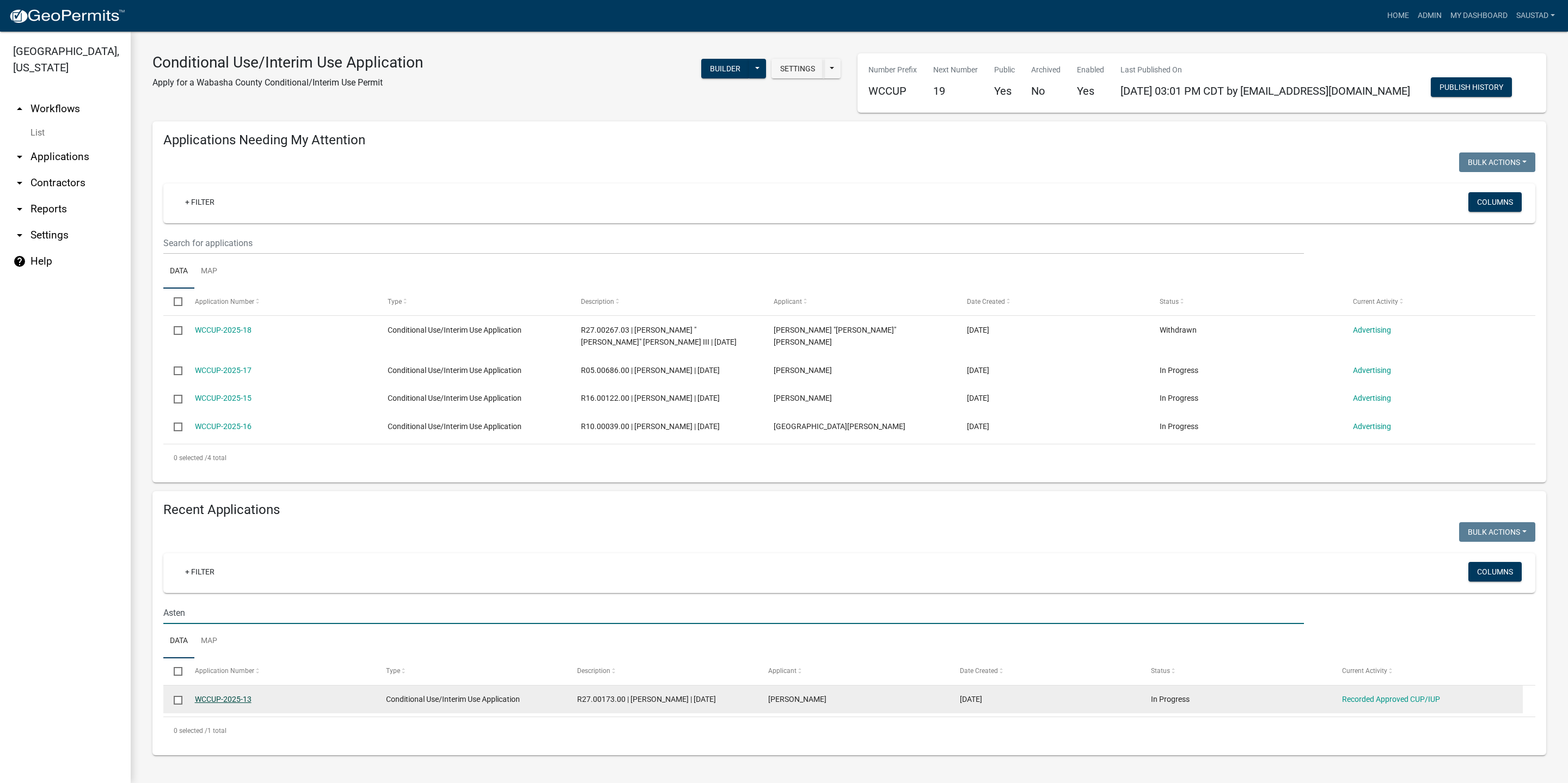
type input "Asten"
click at [226, 704] on link "WCCUP-2025-13" at bounding box center [223, 699] width 57 height 9
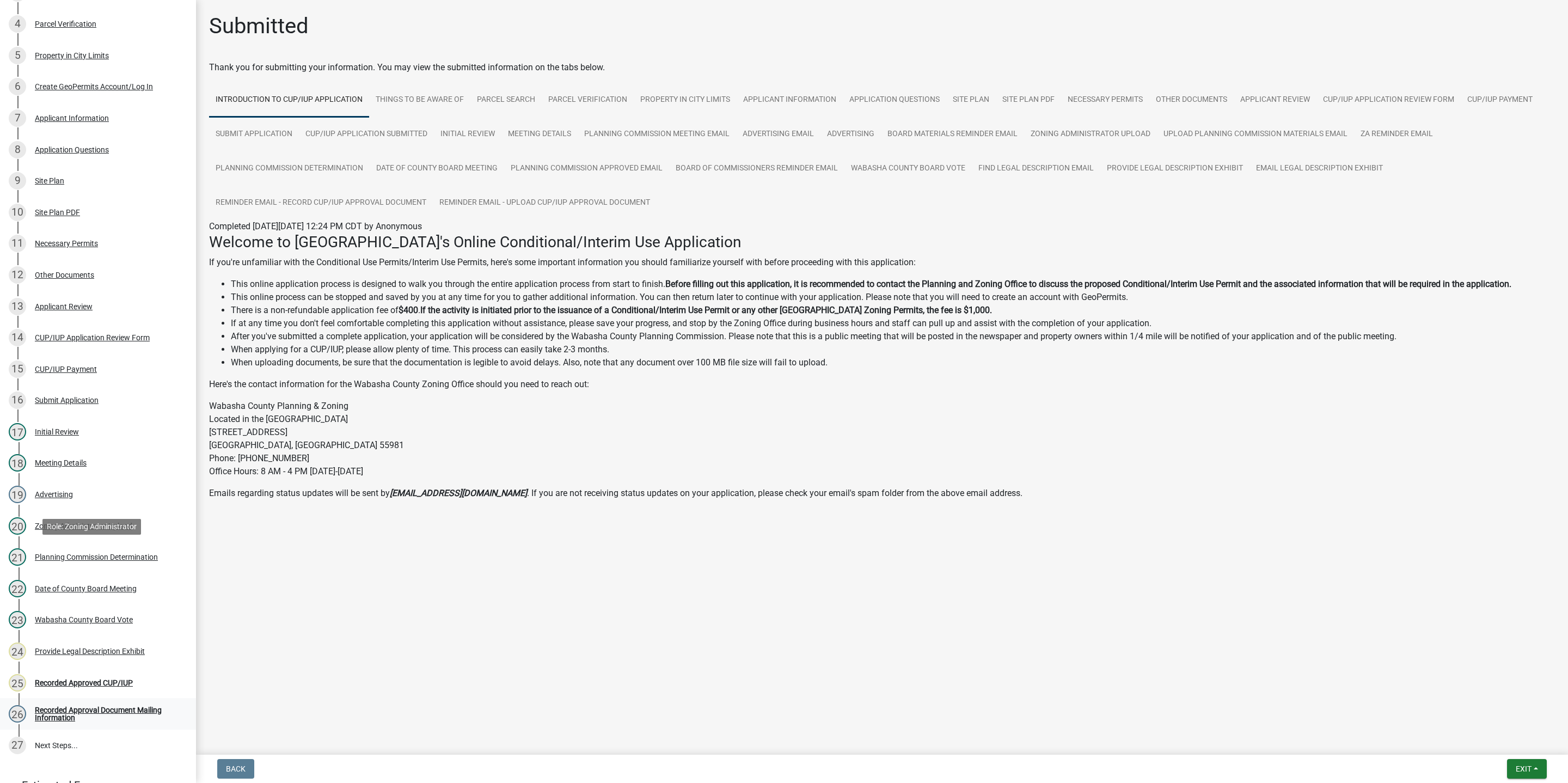
scroll to position [389, 0]
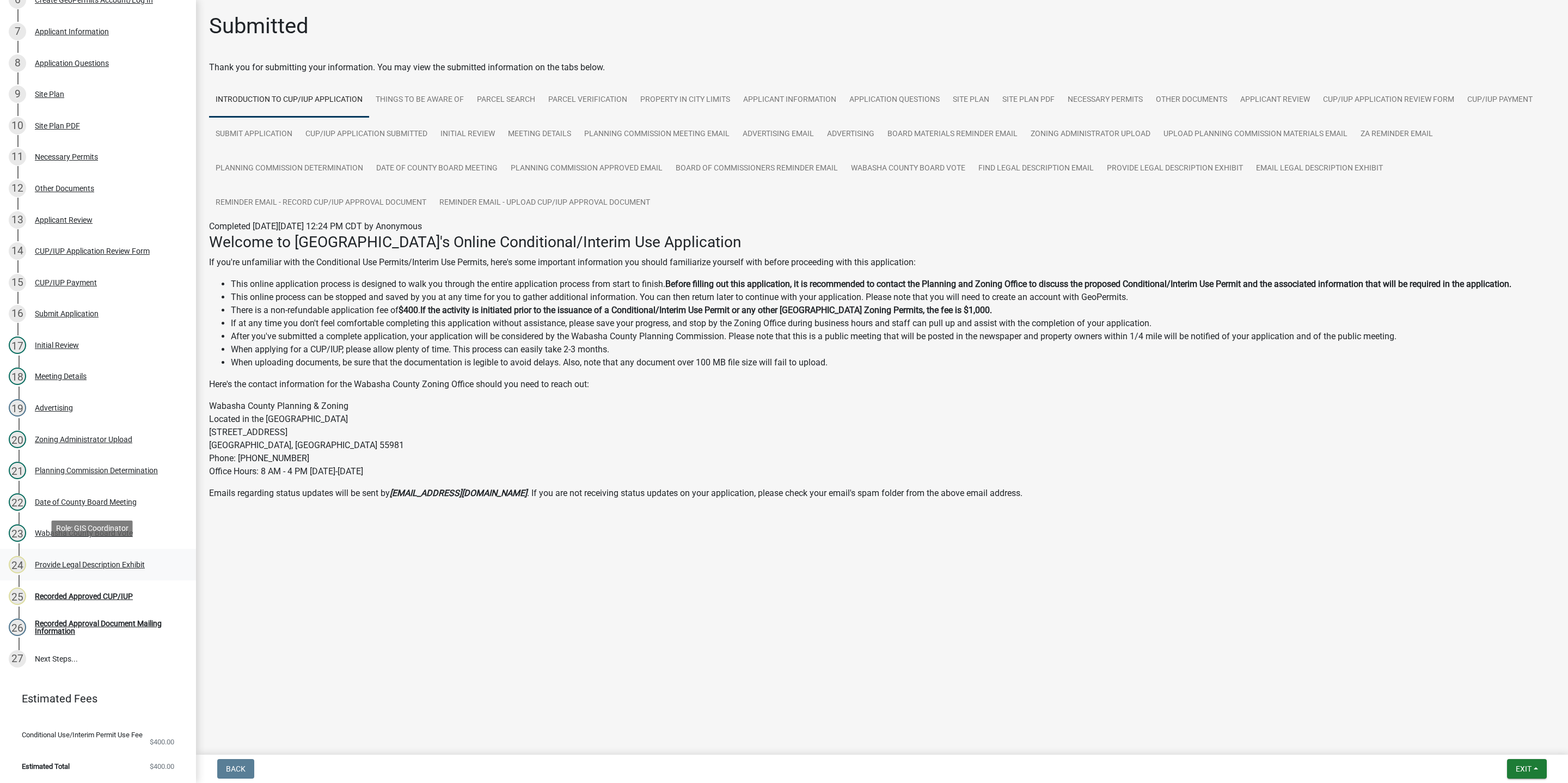
click at [127, 561] on div "Provide Legal Description Exhibit" at bounding box center [89, 564] width 110 height 8
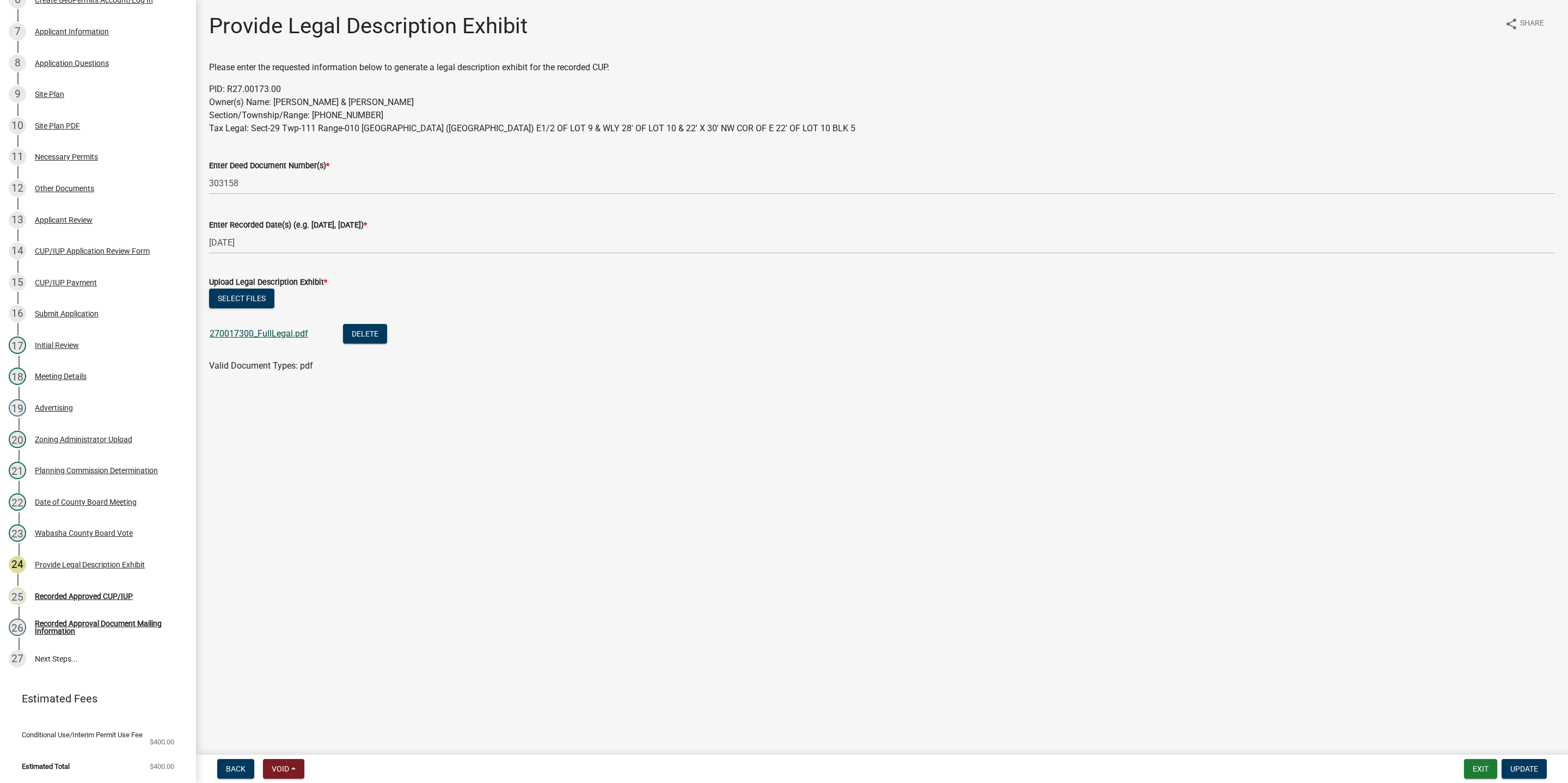
click at [244, 332] on link "270017300_FullLegal.pdf" at bounding box center [259, 333] width 99 height 10
click at [93, 620] on div "Recorded Approval Document Mailing Information" at bounding box center [107, 627] width 144 height 15
click at [96, 530] on div "Wabasha County Board Vote" at bounding box center [83, 533] width 98 height 8
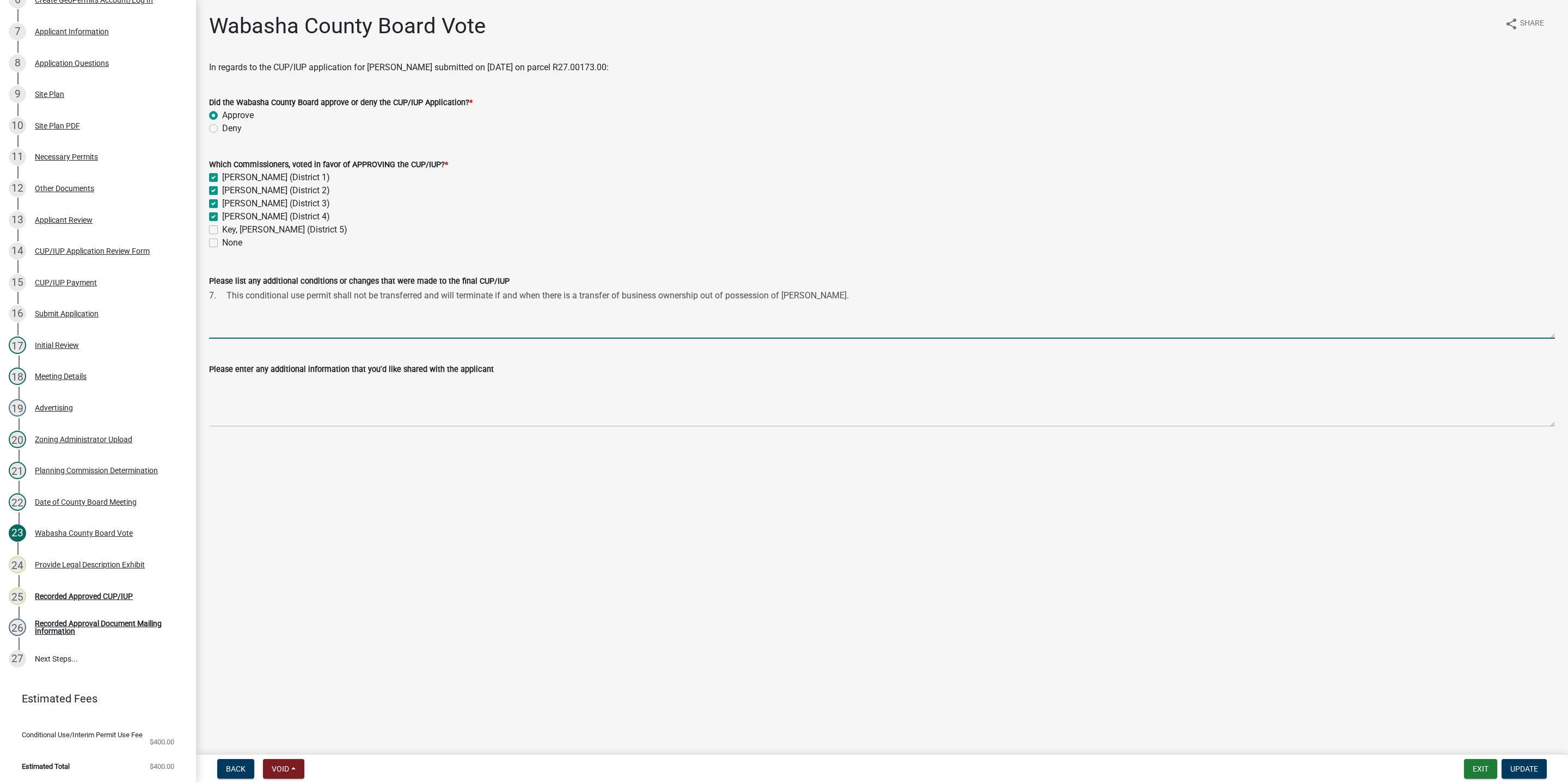
drag, startPoint x: 864, startPoint y: 297, endPoint x: 206, endPoint y: 283, distance: 658.1
click at [206, 283] on div "Please list any additional conditions or changes that were made to the final CU…" at bounding box center [882, 299] width 1362 height 80
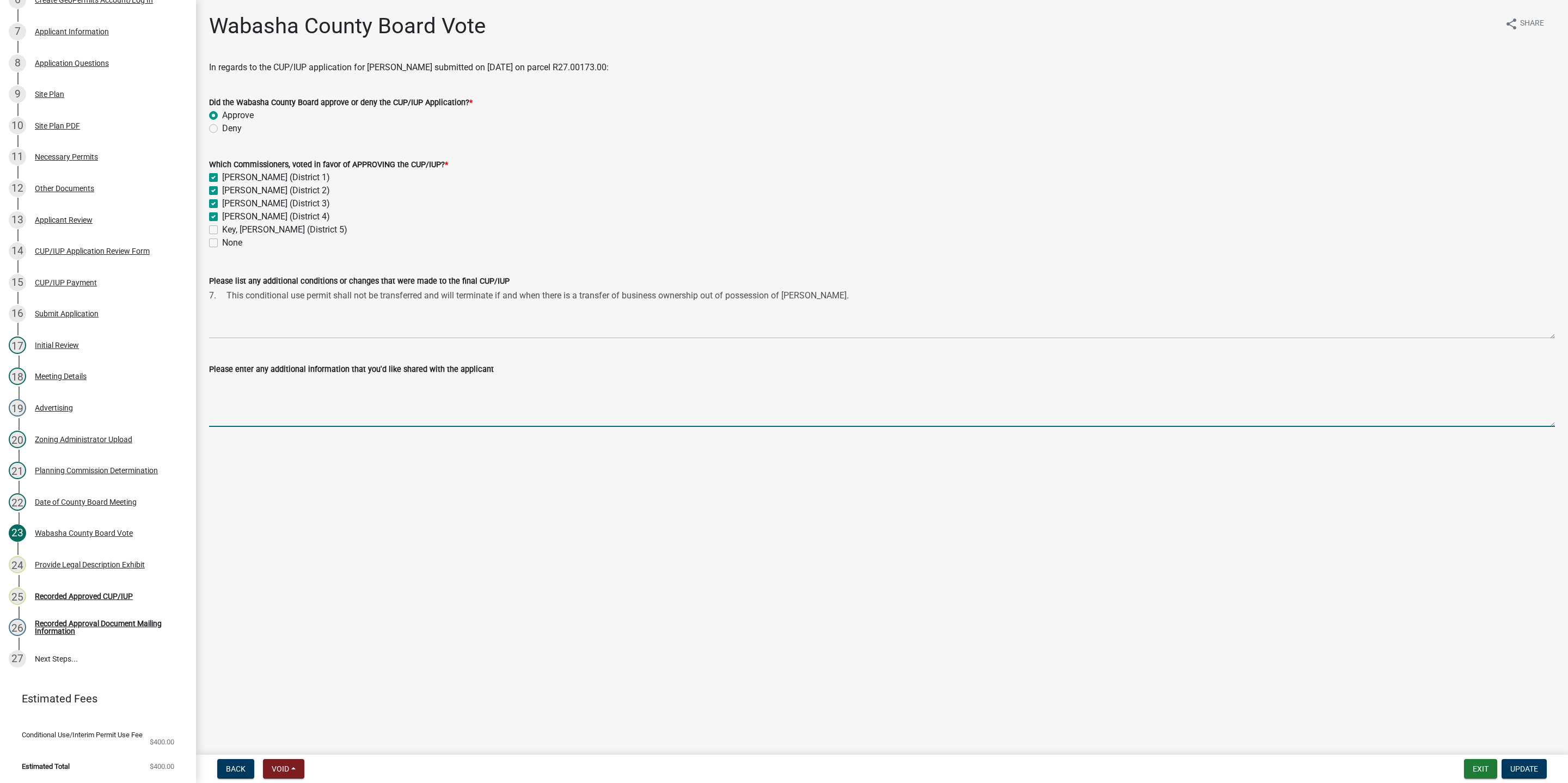
click at [289, 423] on textarea "Please enter any additional information that you'd like shared with the applica…" at bounding box center [881, 401] width 1346 height 51
click at [1477, 743] on button "Exit" at bounding box center [1480, 769] width 33 height 19
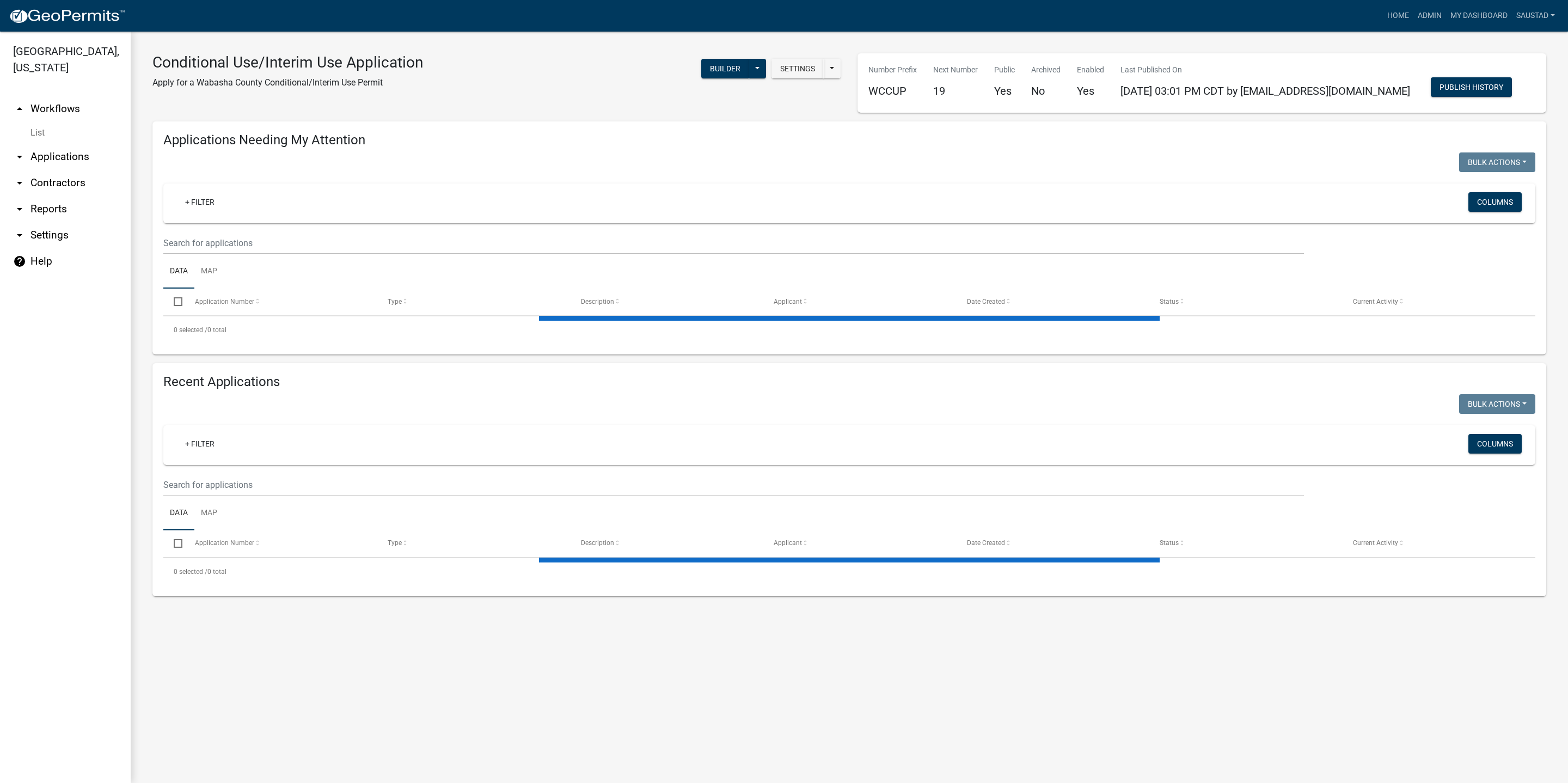
select select "3: 100"
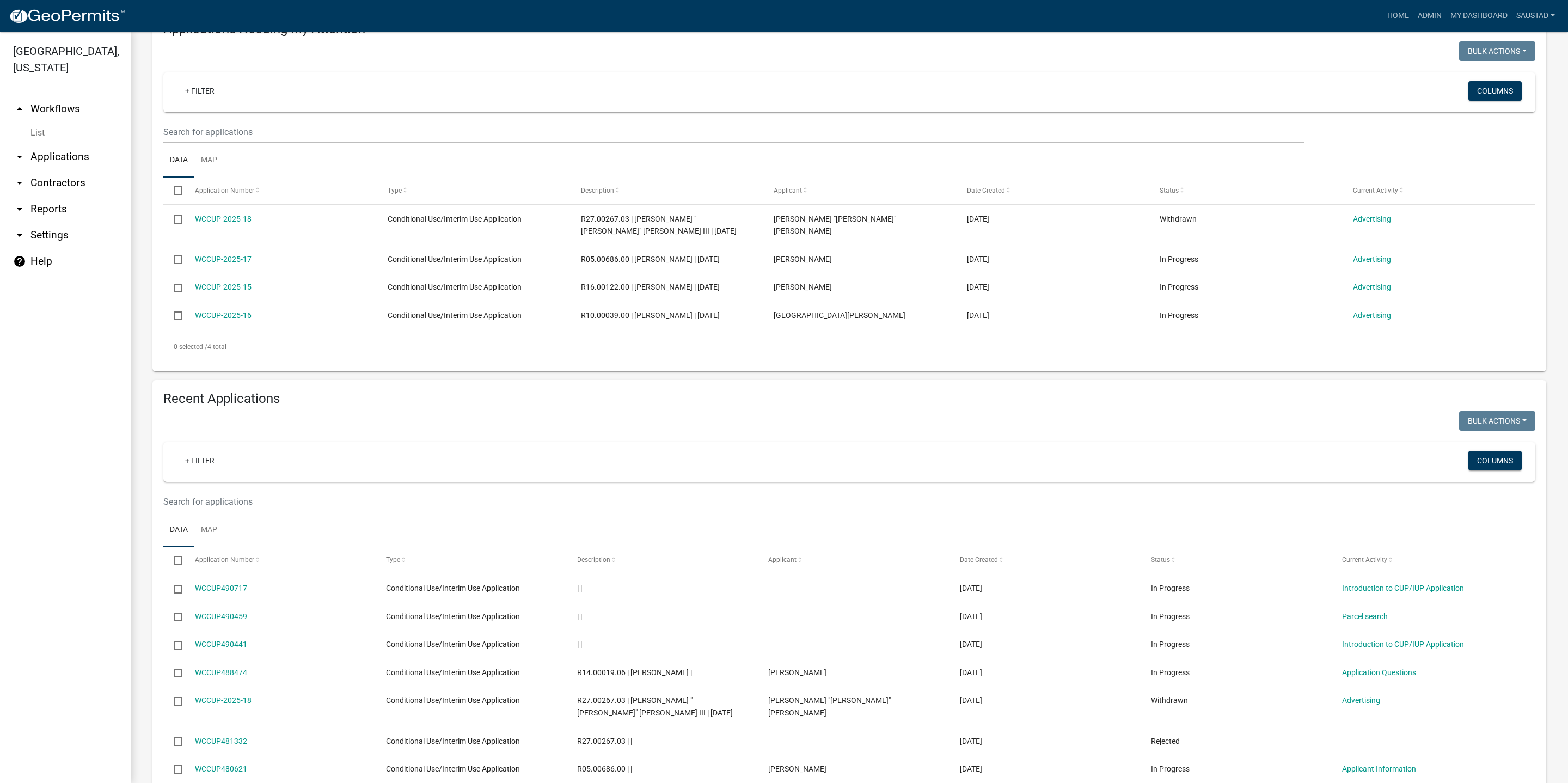
scroll to position [409, 0]
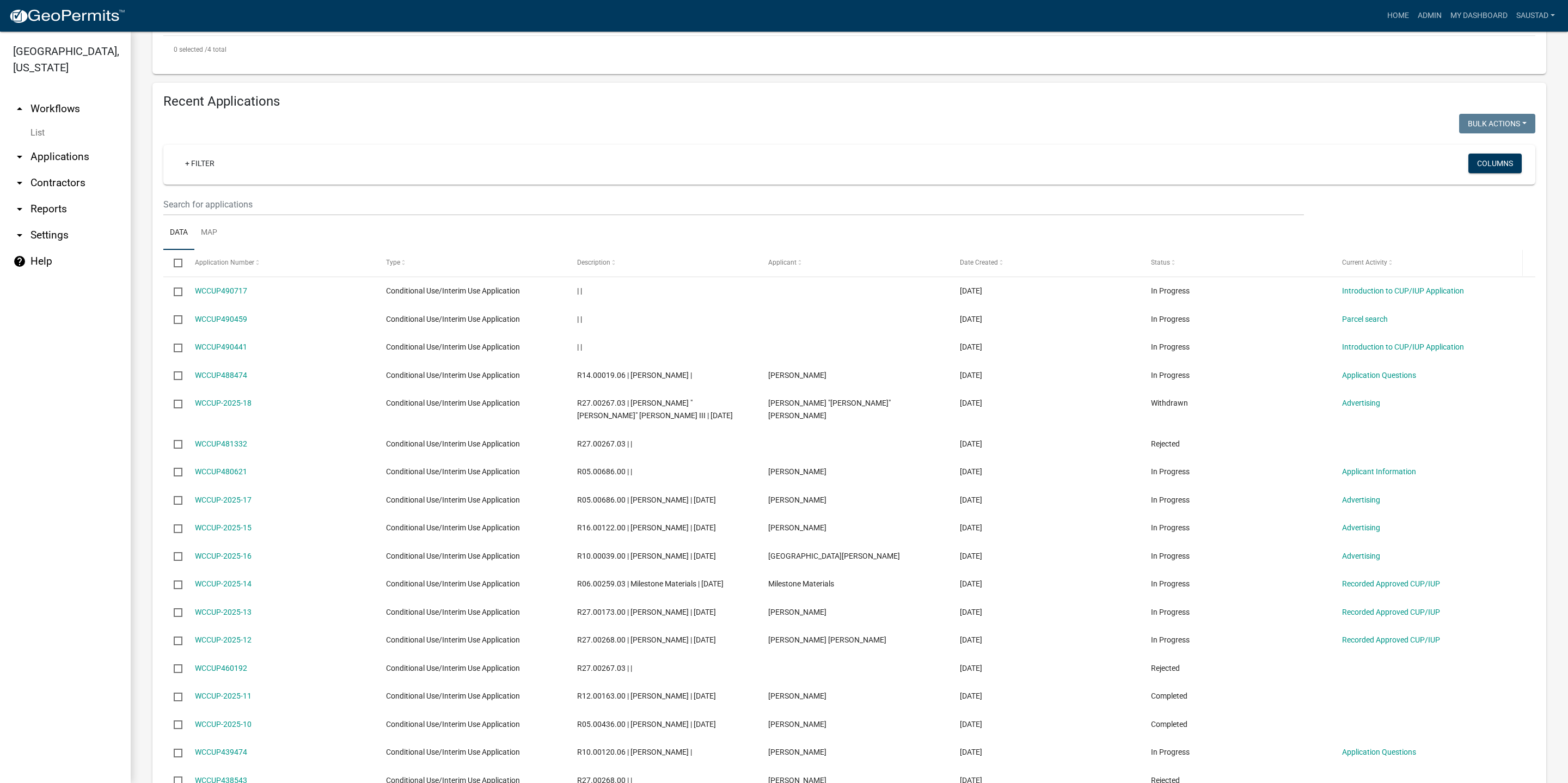
click at [1373, 276] on datatable-header-cell "Current Activity" at bounding box center [1427, 263] width 191 height 26
click at [1373, 266] on span "Current Activity" at bounding box center [1365, 262] width 45 height 8
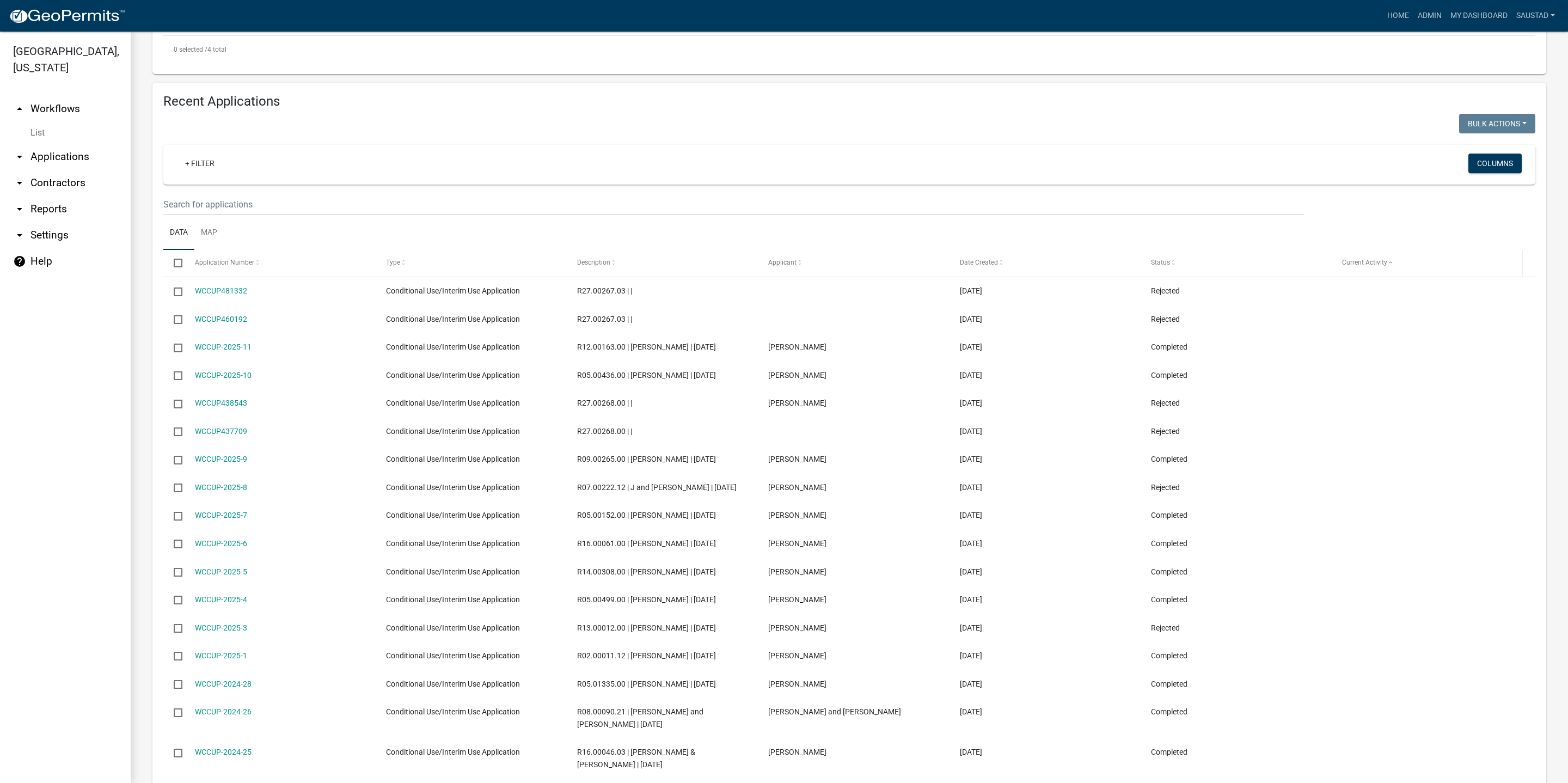
click at [1373, 266] on span "Current Activity" at bounding box center [1365, 262] width 45 height 8
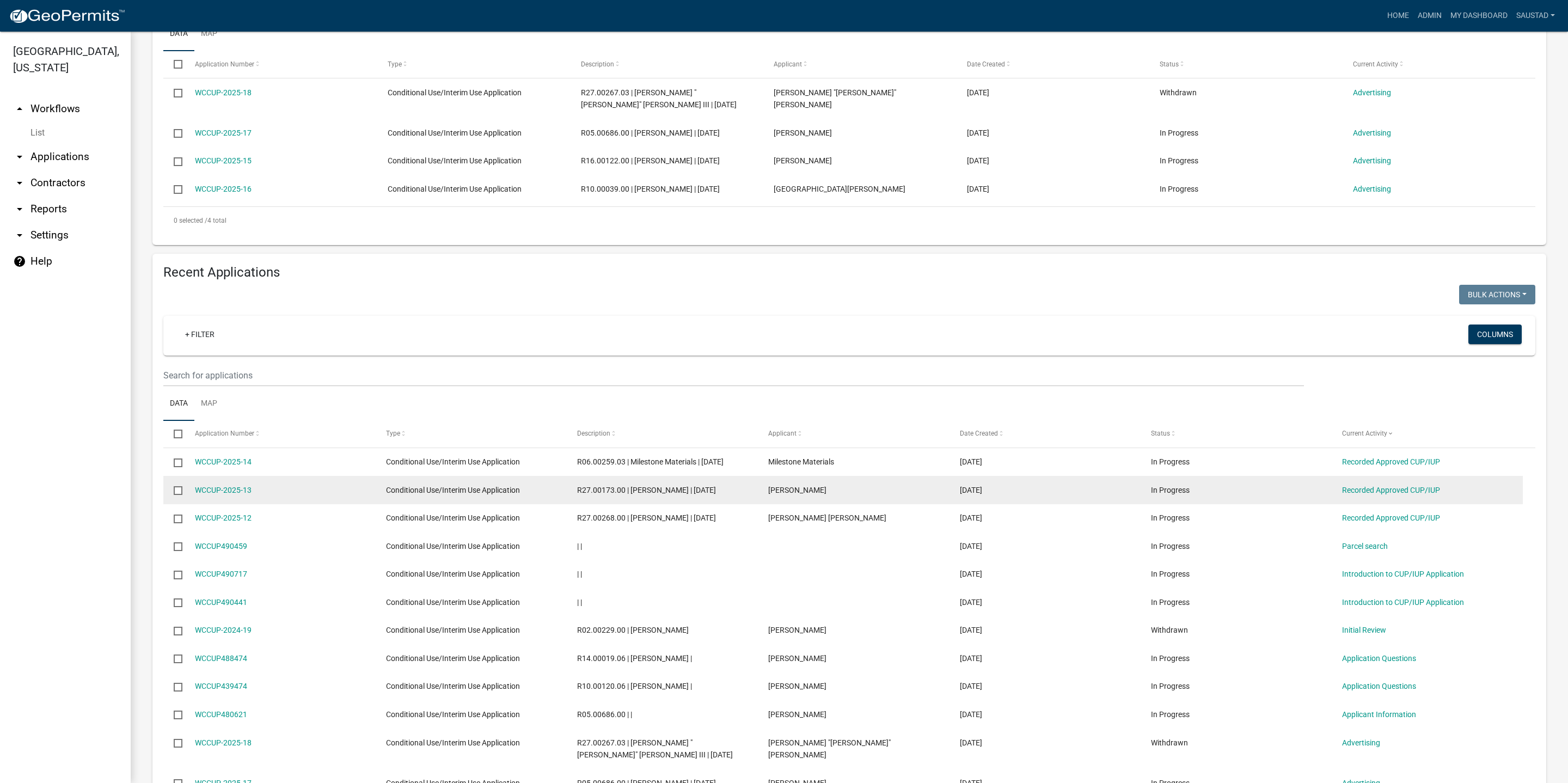
scroll to position [327, 0]
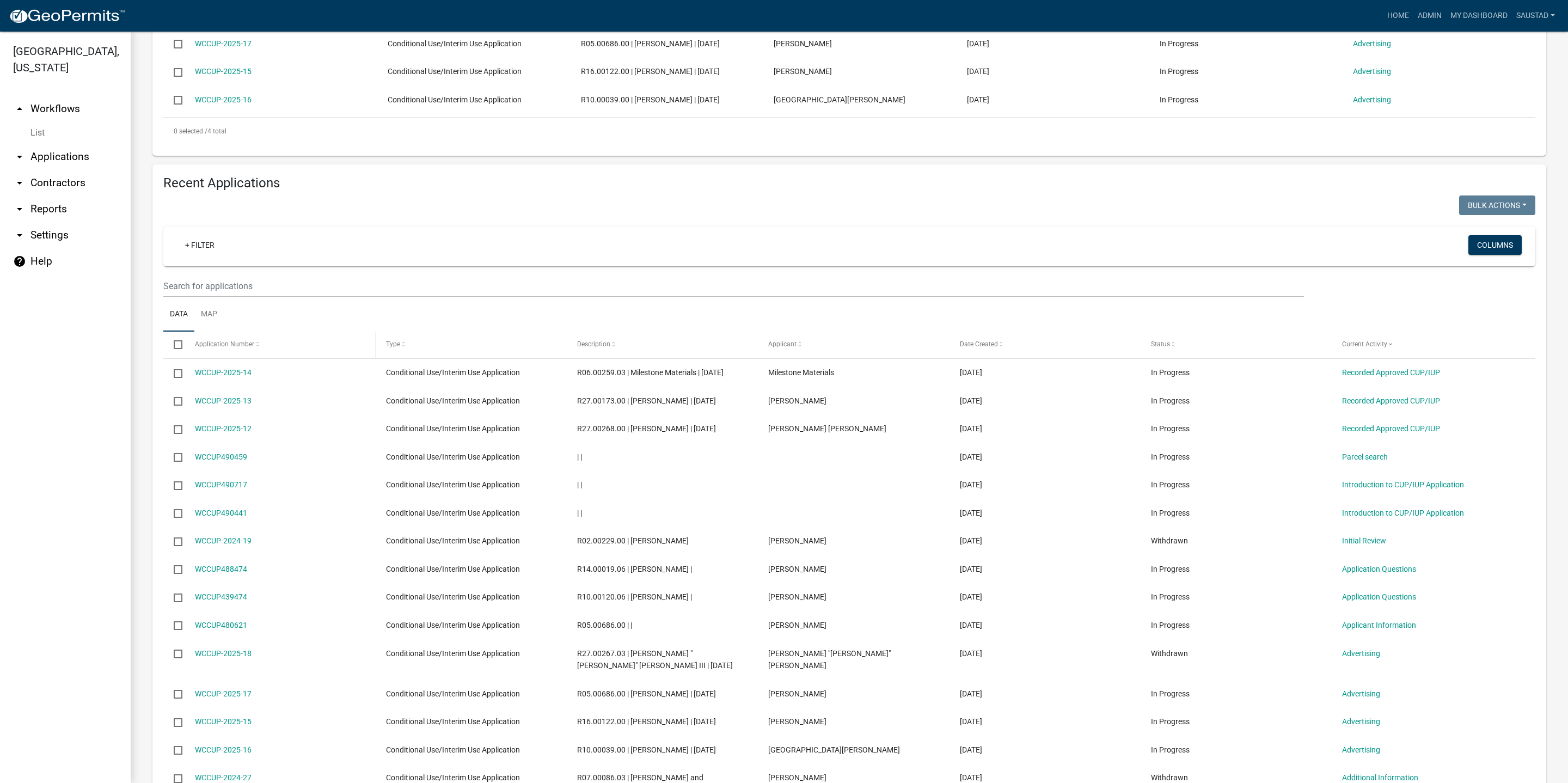
click at [240, 348] on span "Application Number" at bounding box center [224, 344] width 59 height 8
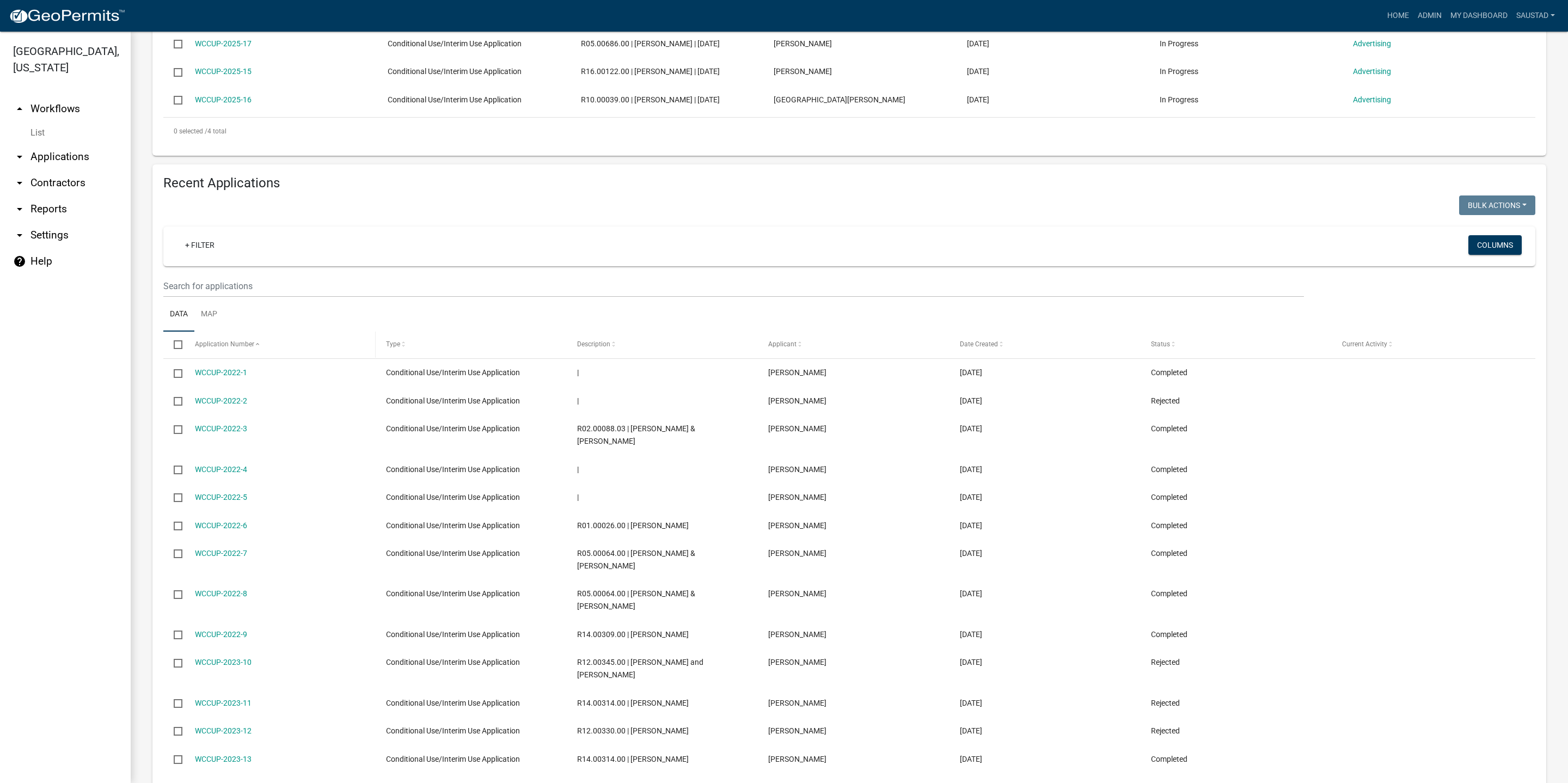
click at [244, 348] on span "Application Number" at bounding box center [224, 344] width 59 height 8
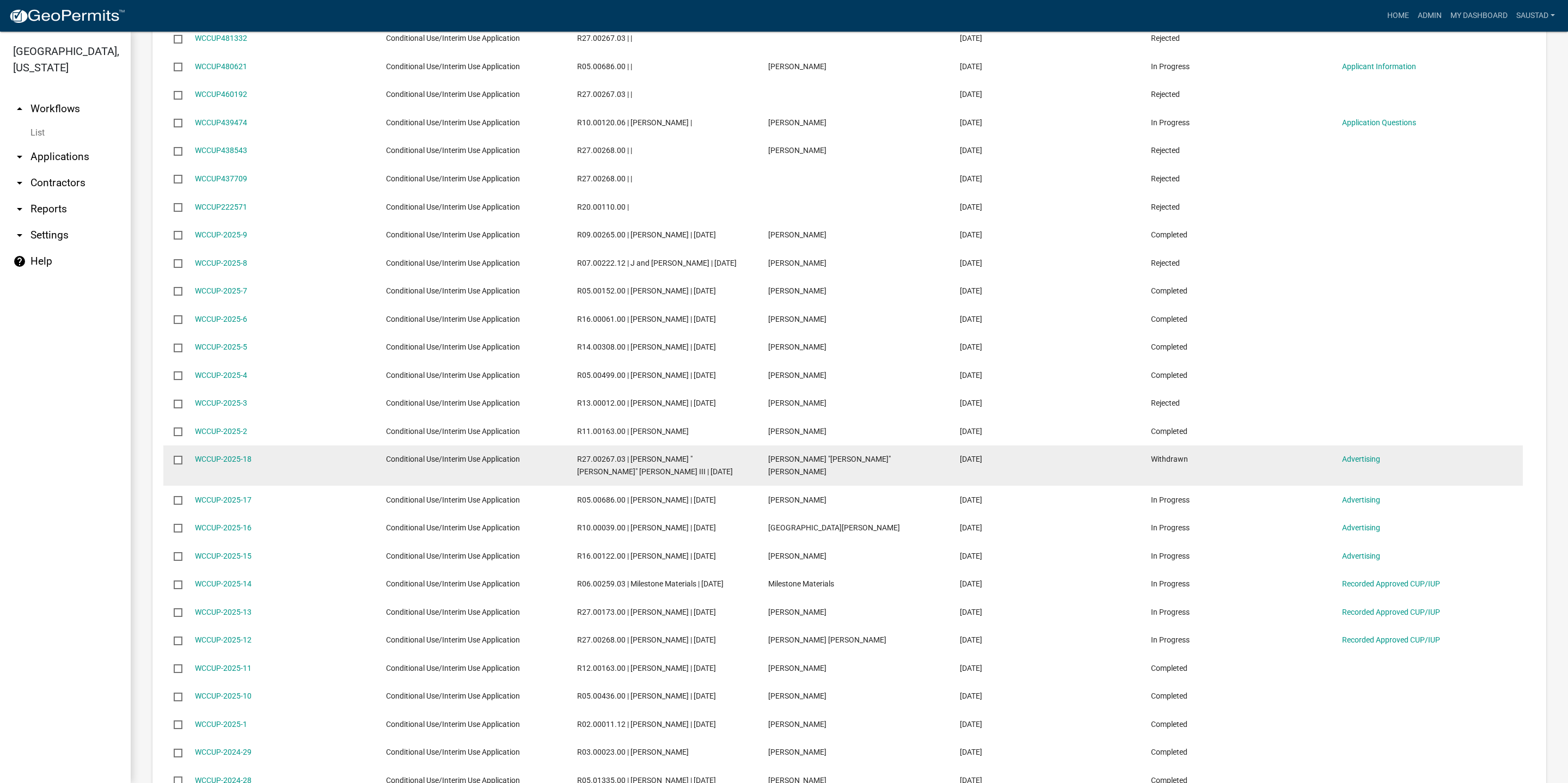
scroll to position [817, 0]
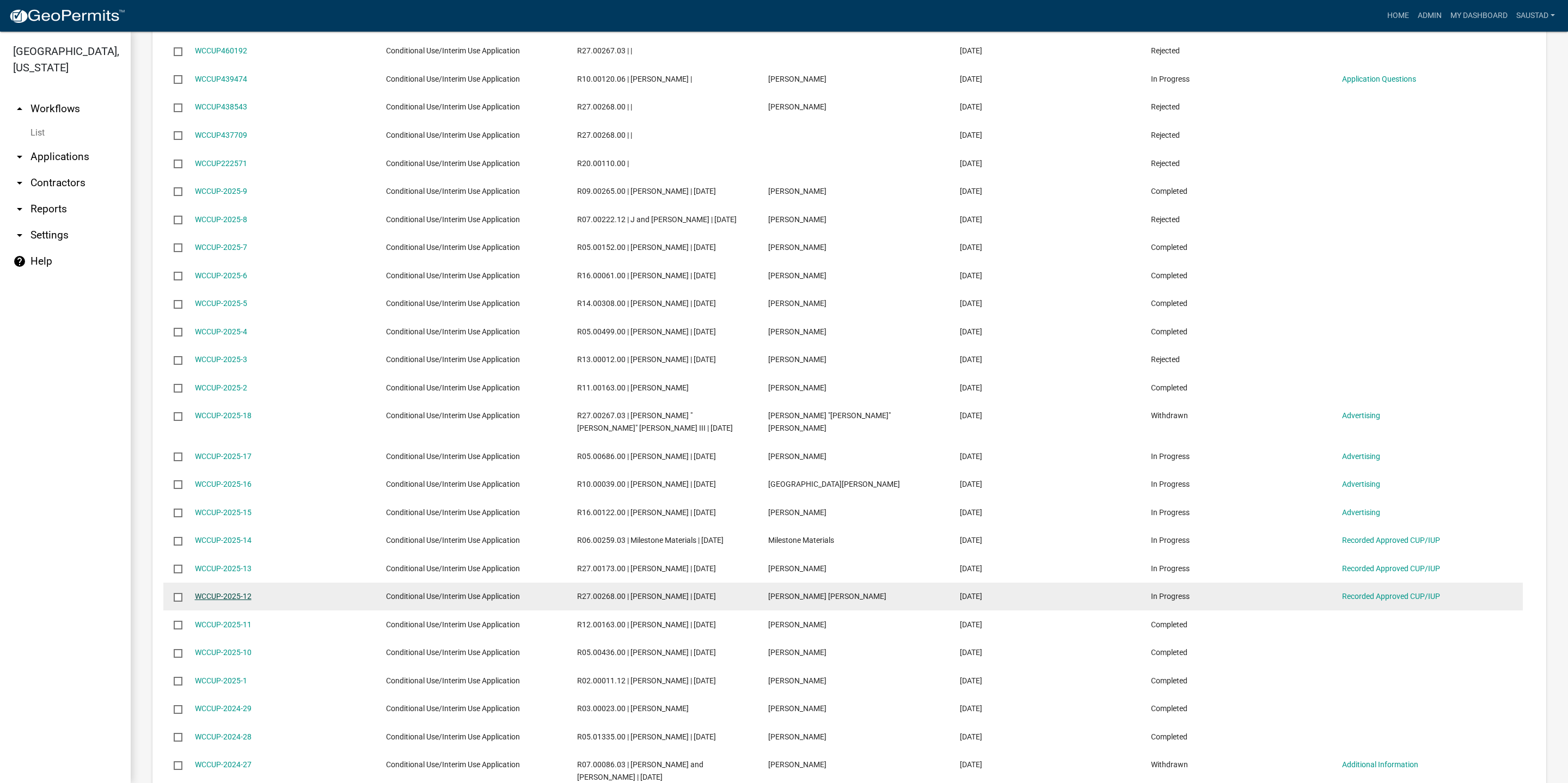
click at [214, 601] on link "WCCUP-2025-12" at bounding box center [223, 596] width 57 height 9
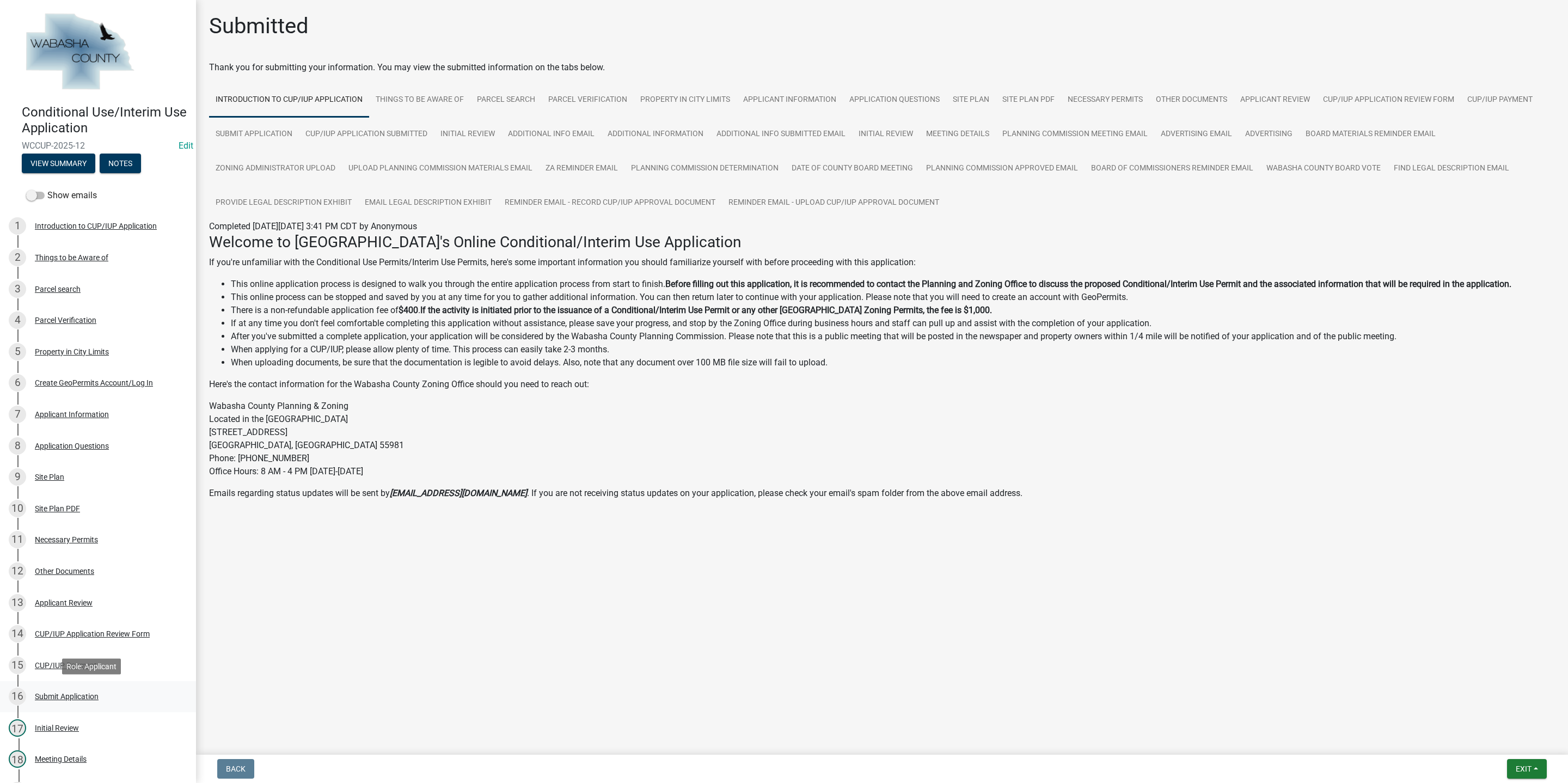
click at [170, 693] on link "16 Submit Application" at bounding box center [98, 697] width 196 height 32
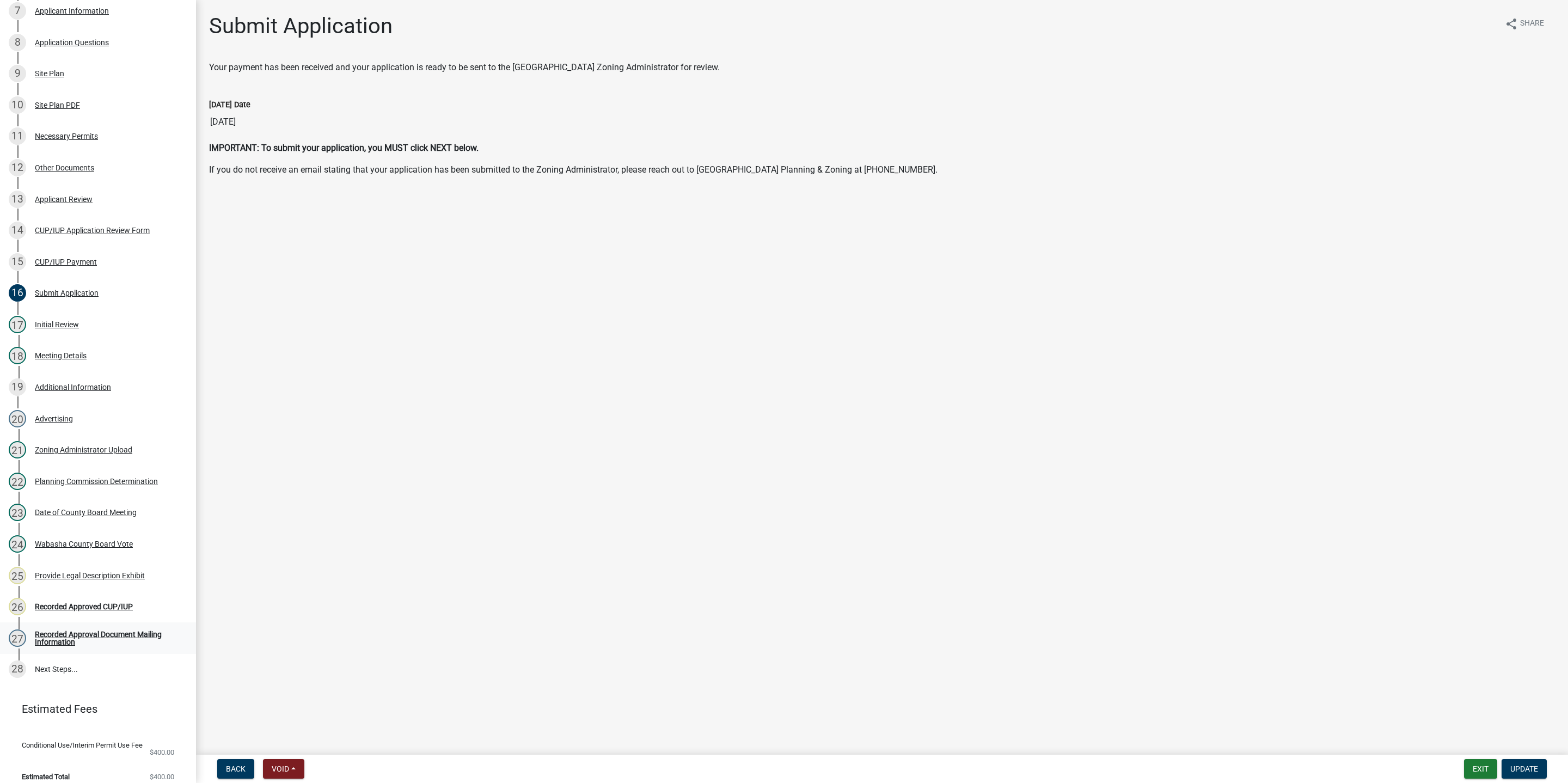
scroll to position [409, 0]
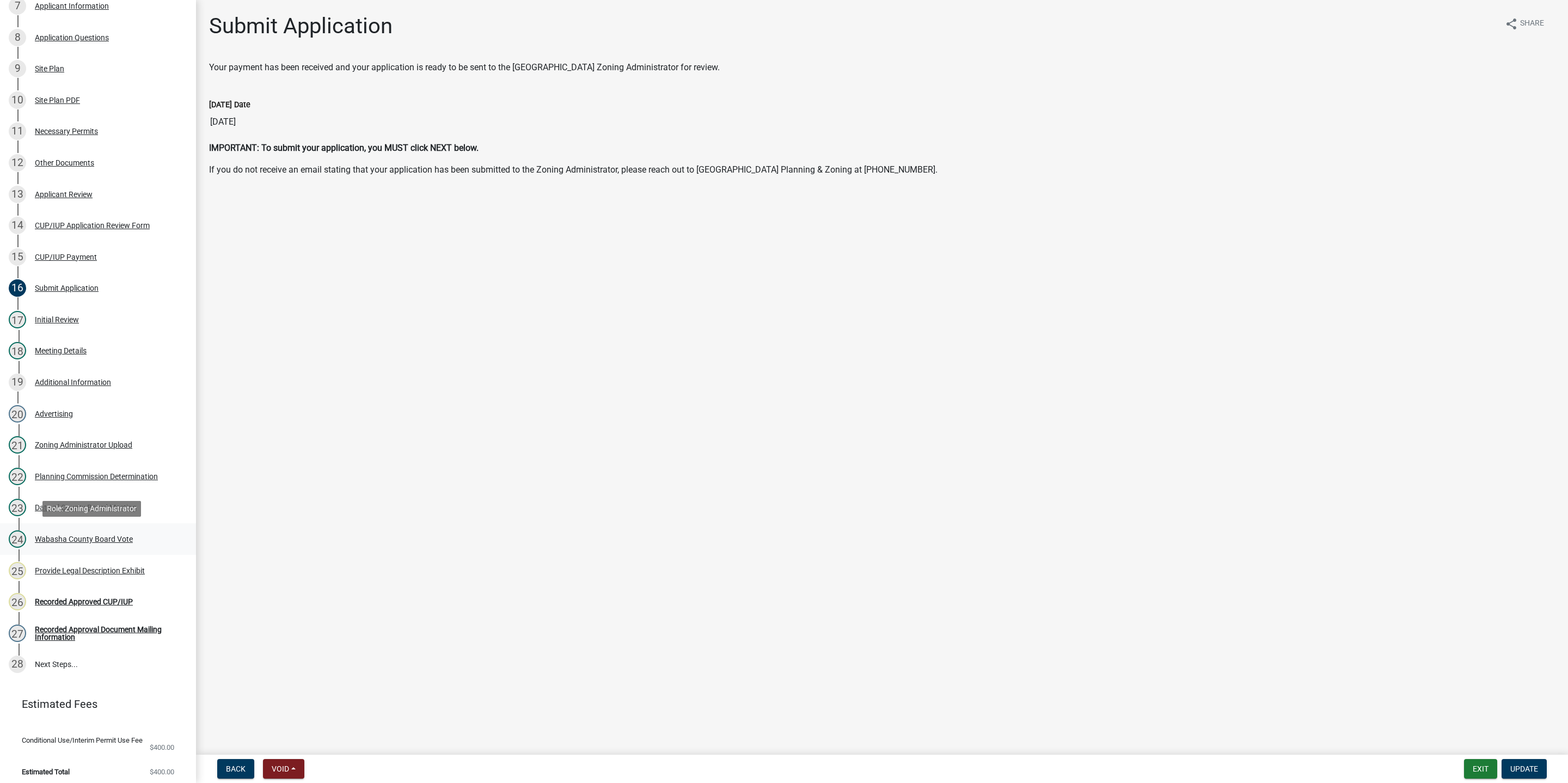
click at [99, 536] on div "Wabasha County Board Vote" at bounding box center [83, 539] width 98 height 8
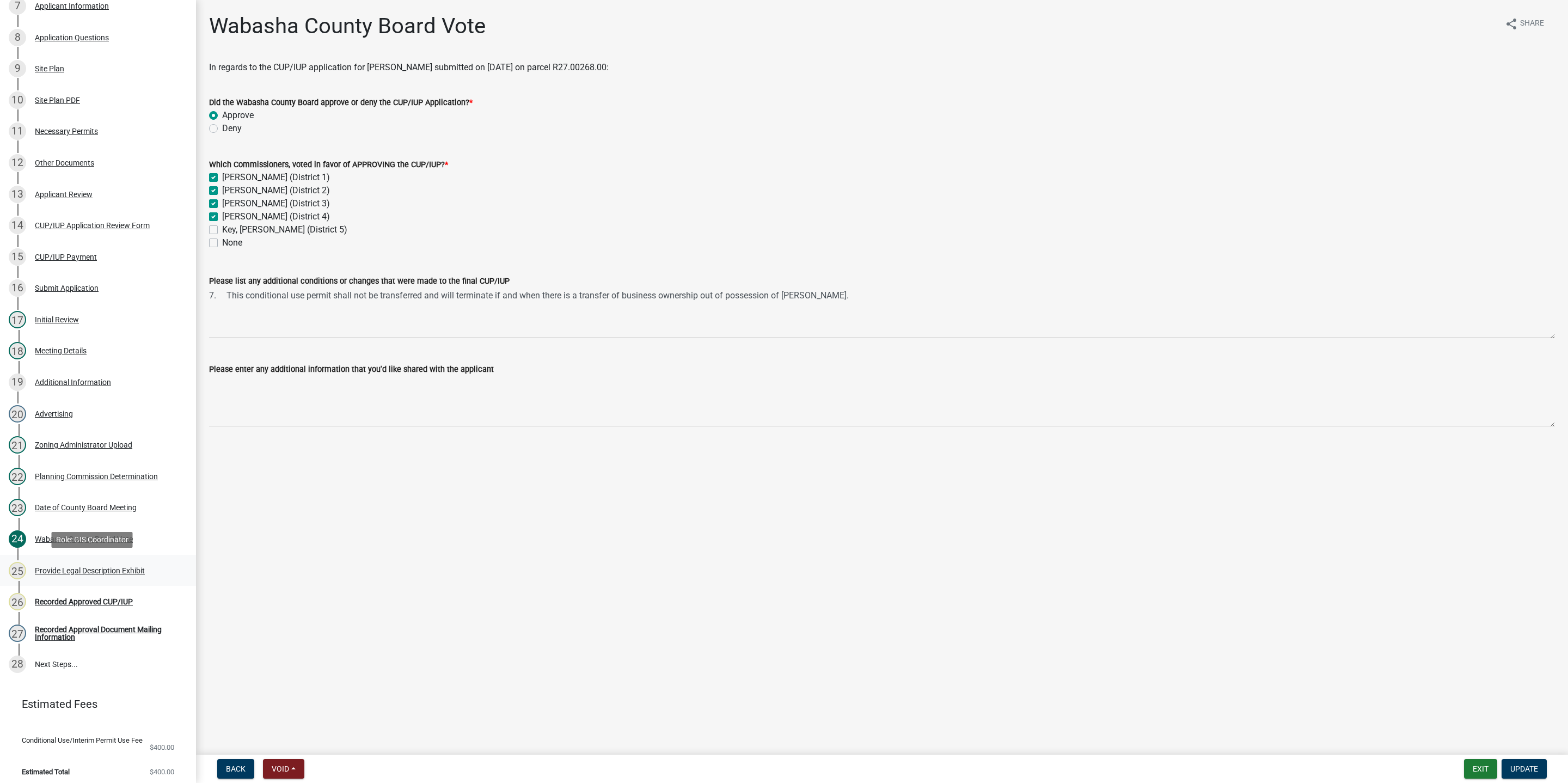
click at [108, 572] on div "Provide Legal Description Exhibit" at bounding box center [89, 571] width 110 height 8
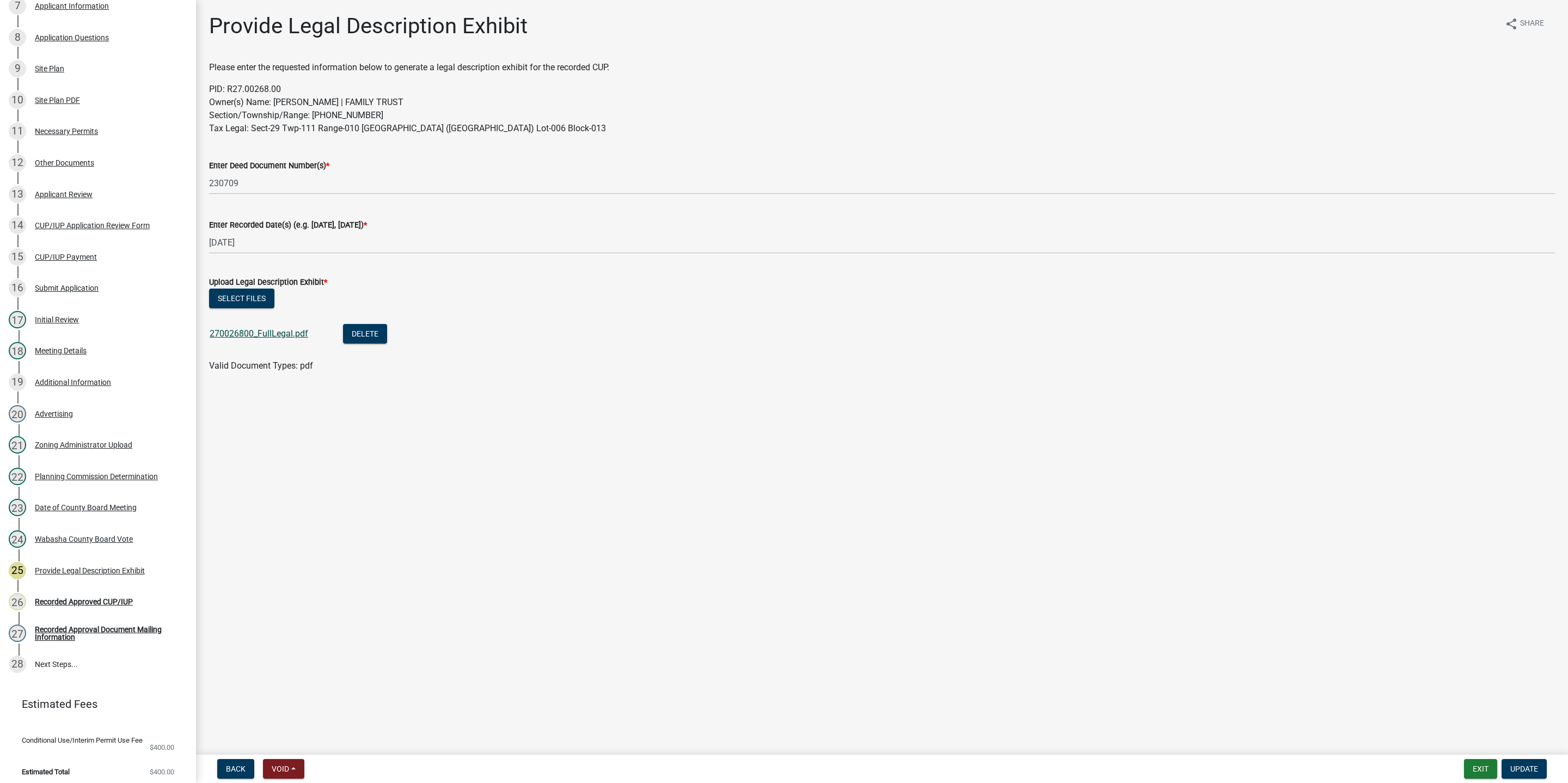
click at [244, 335] on link "270026800_FullLegal.pdf" at bounding box center [259, 333] width 99 height 10
click at [1485, 743] on button "Exit" at bounding box center [1480, 769] width 33 height 19
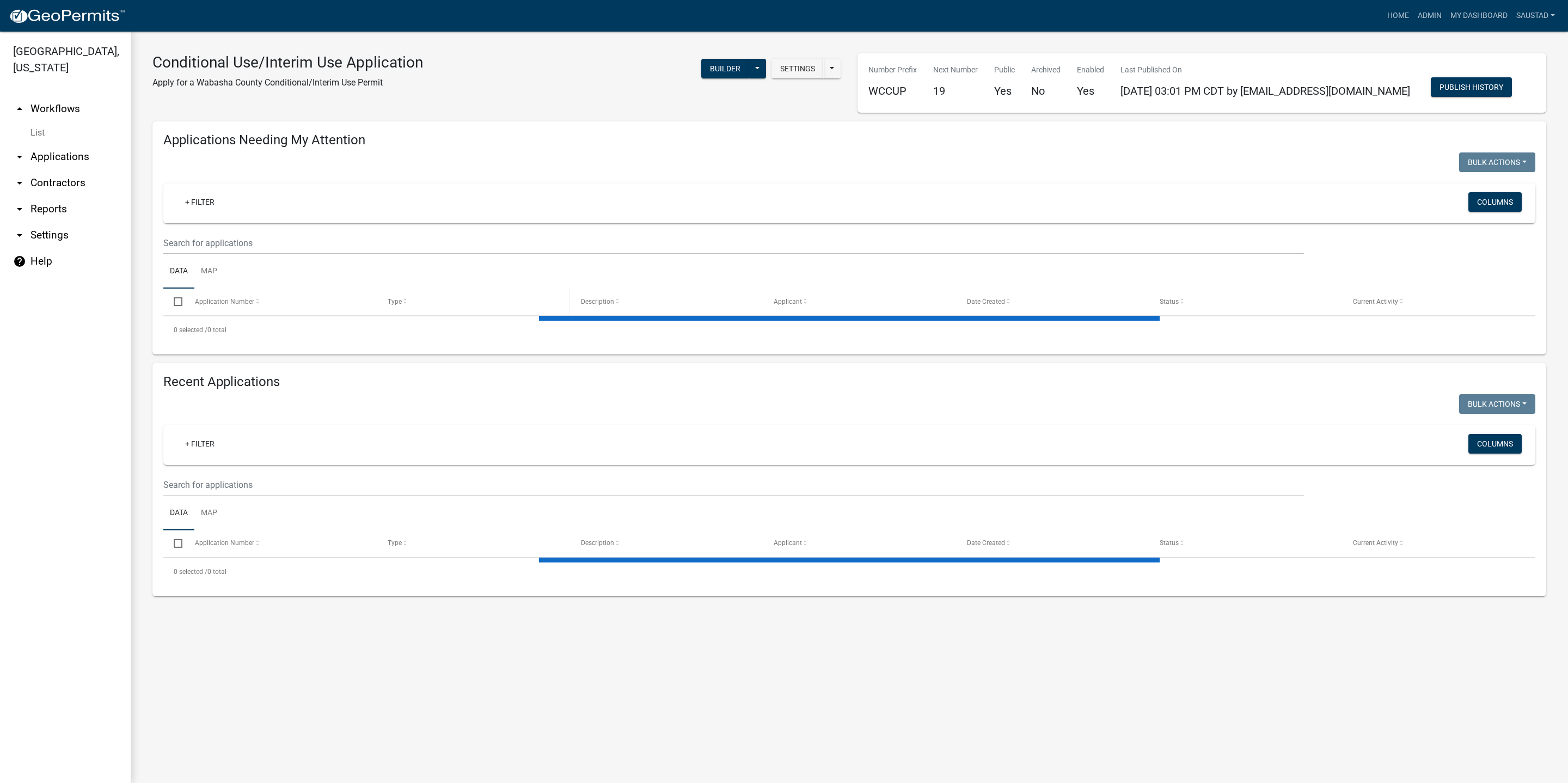
select select "3: 100"
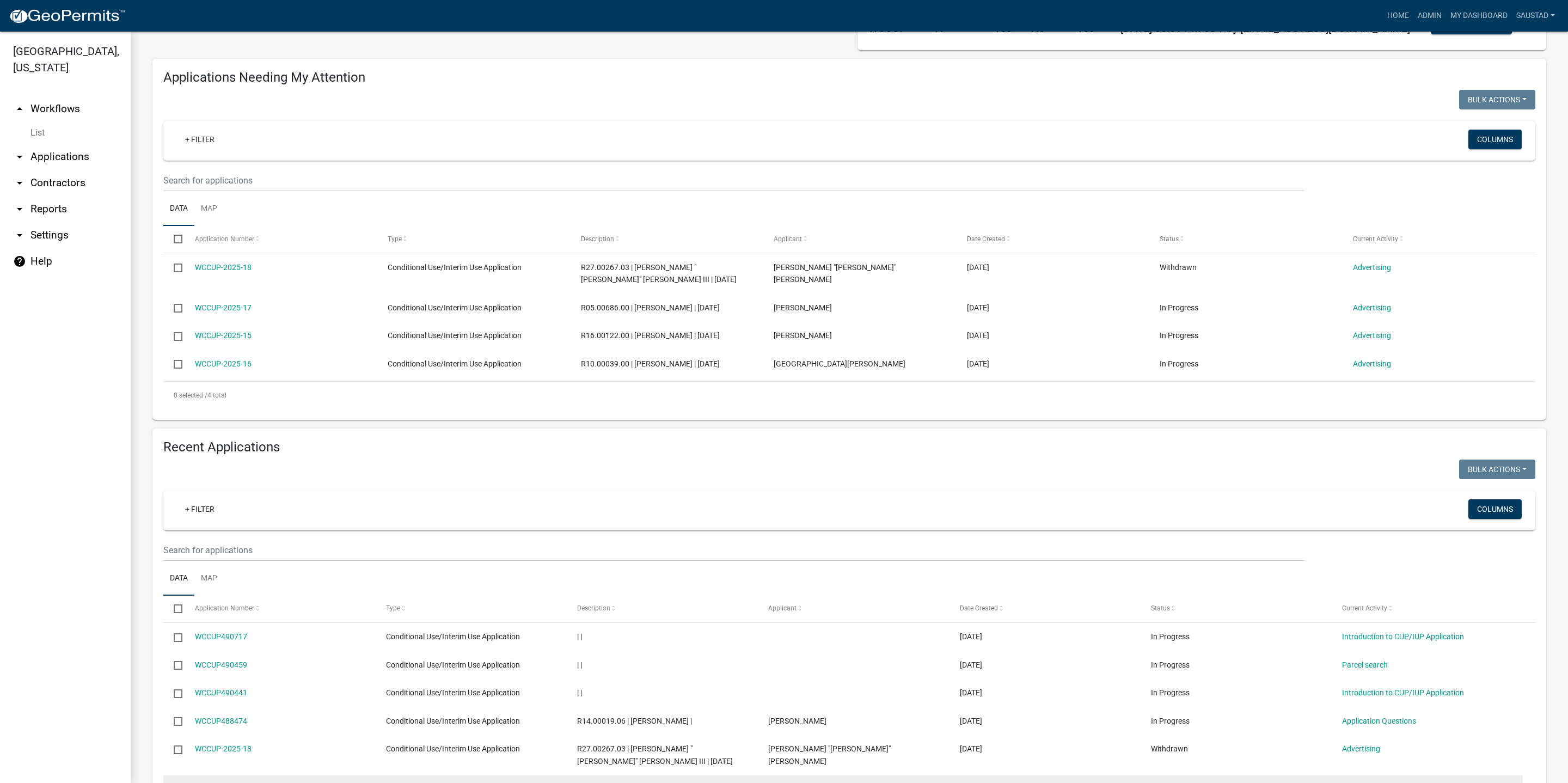
scroll to position [327, 0]
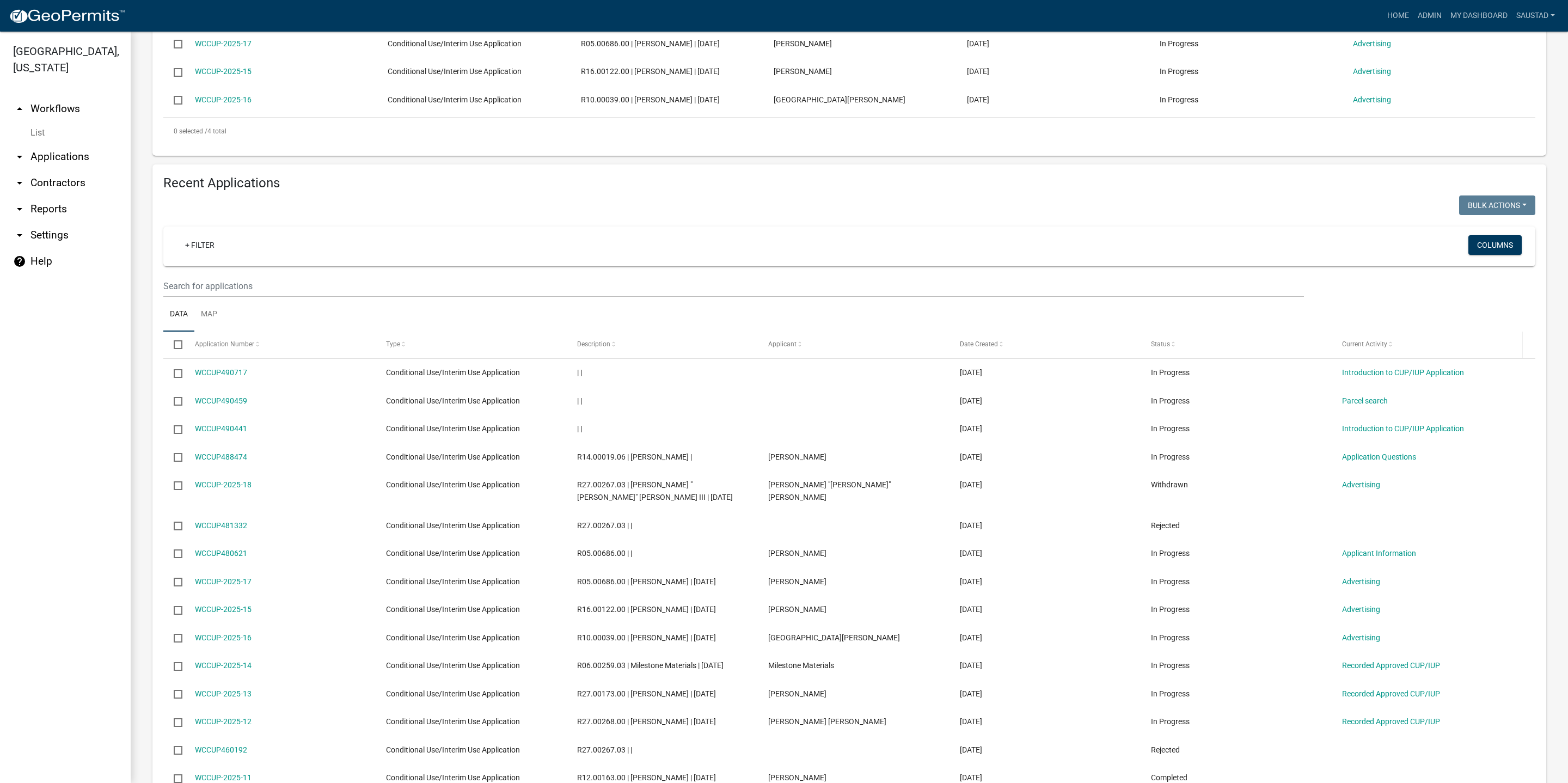
click at [1364, 350] on div "Current Activity" at bounding box center [1427, 345] width 170 height 11
click at [1364, 348] on span "Current Activity" at bounding box center [1365, 344] width 45 height 8
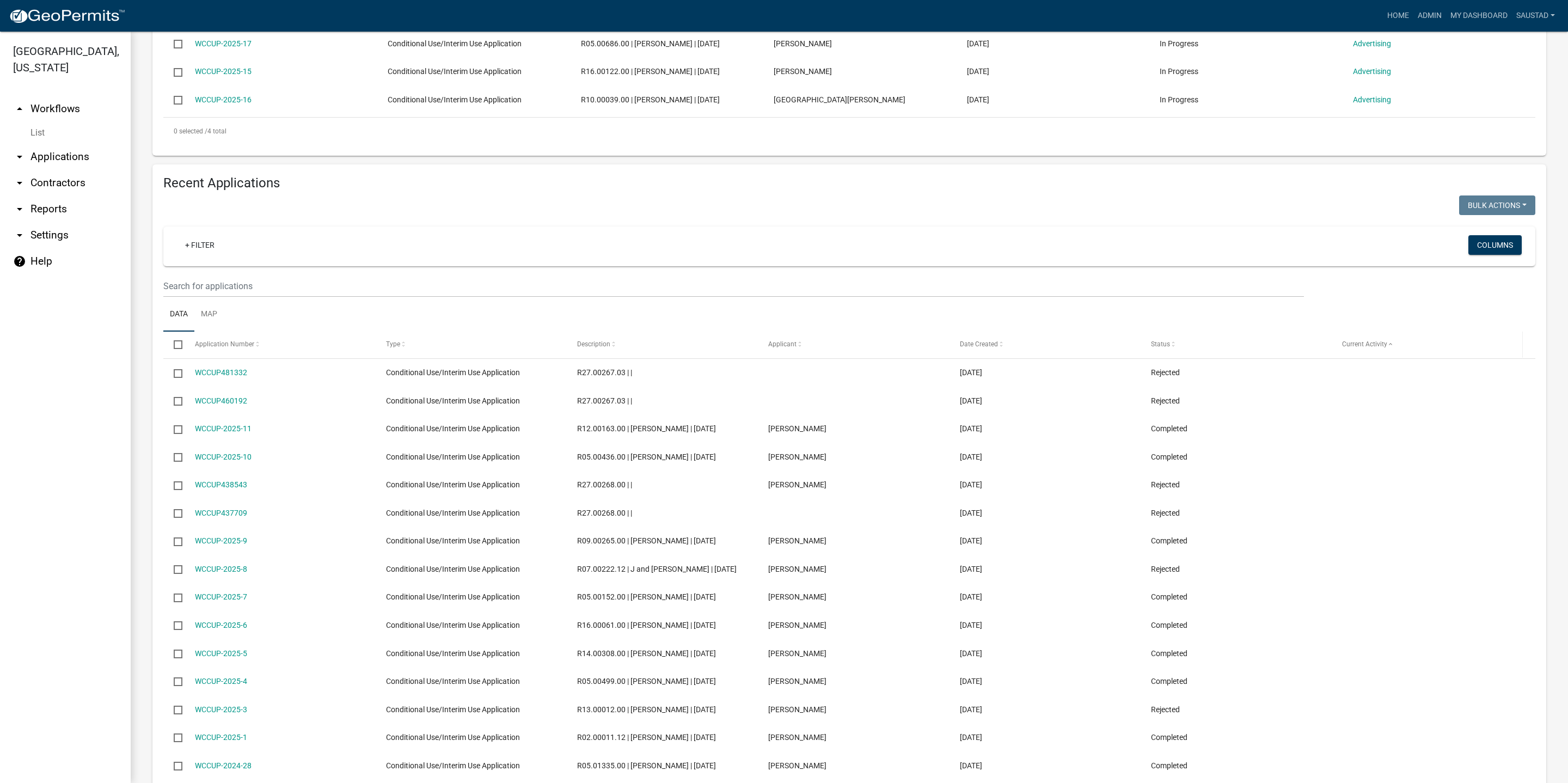
click at [1368, 348] on span "Current Activity" at bounding box center [1365, 344] width 45 height 8
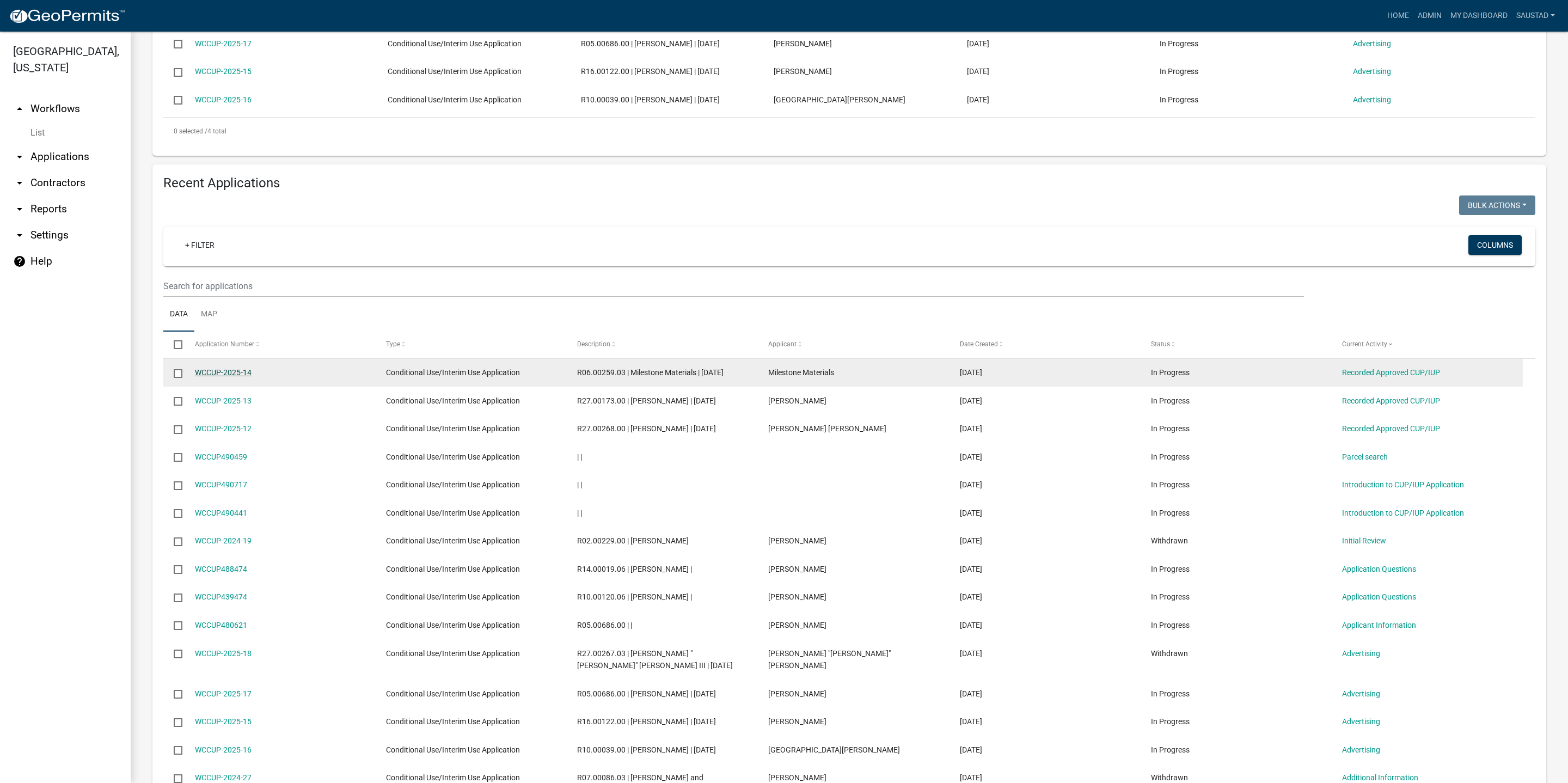
click at [208, 377] on link "WCCUP-2025-14" at bounding box center [223, 373] width 57 height 9
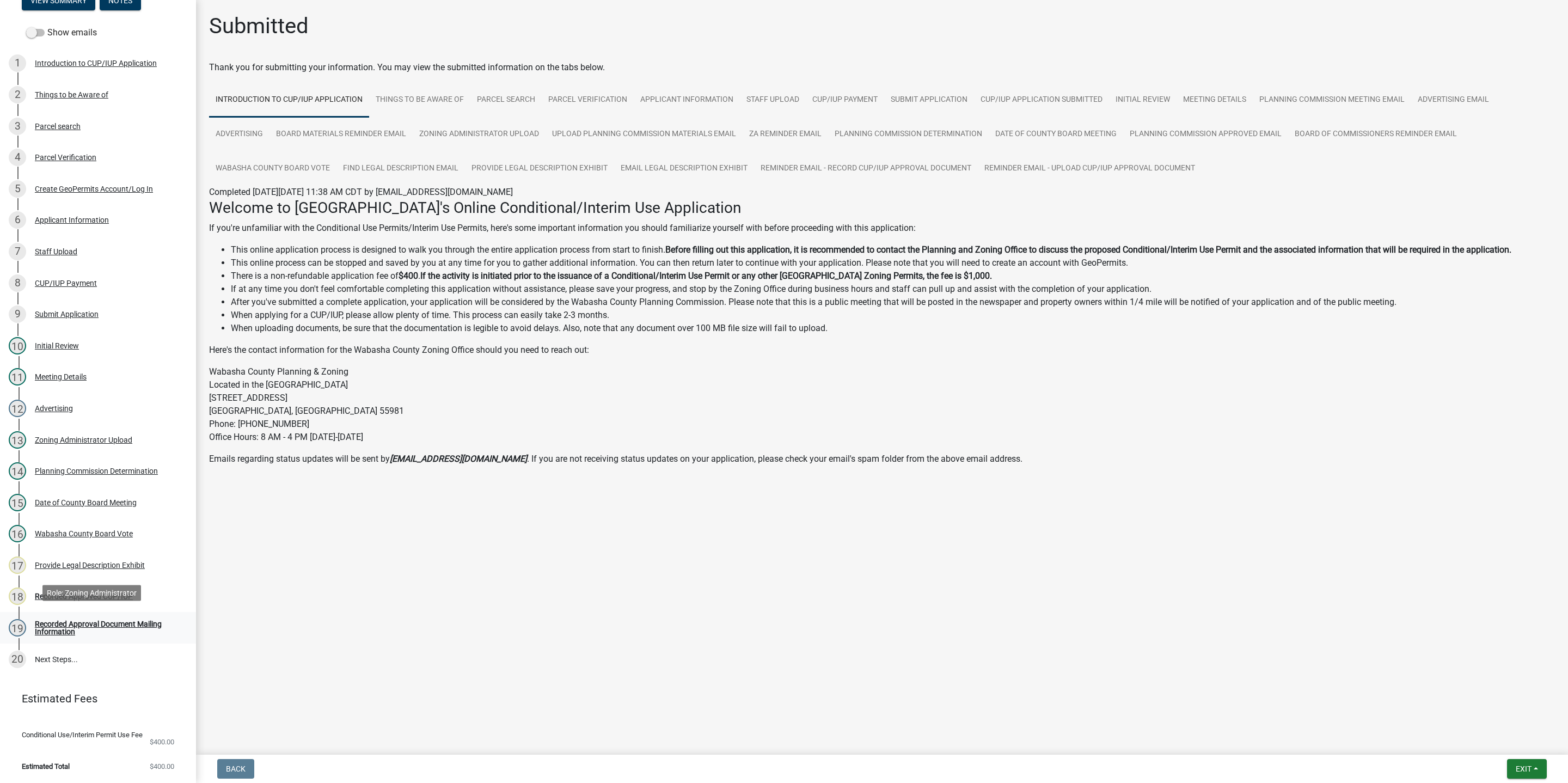
scroll to position [170, 0]
click at [107, 532] on div "16 Wabasha County Board Vote" at bounding box center [93, 533] width 170 height 18
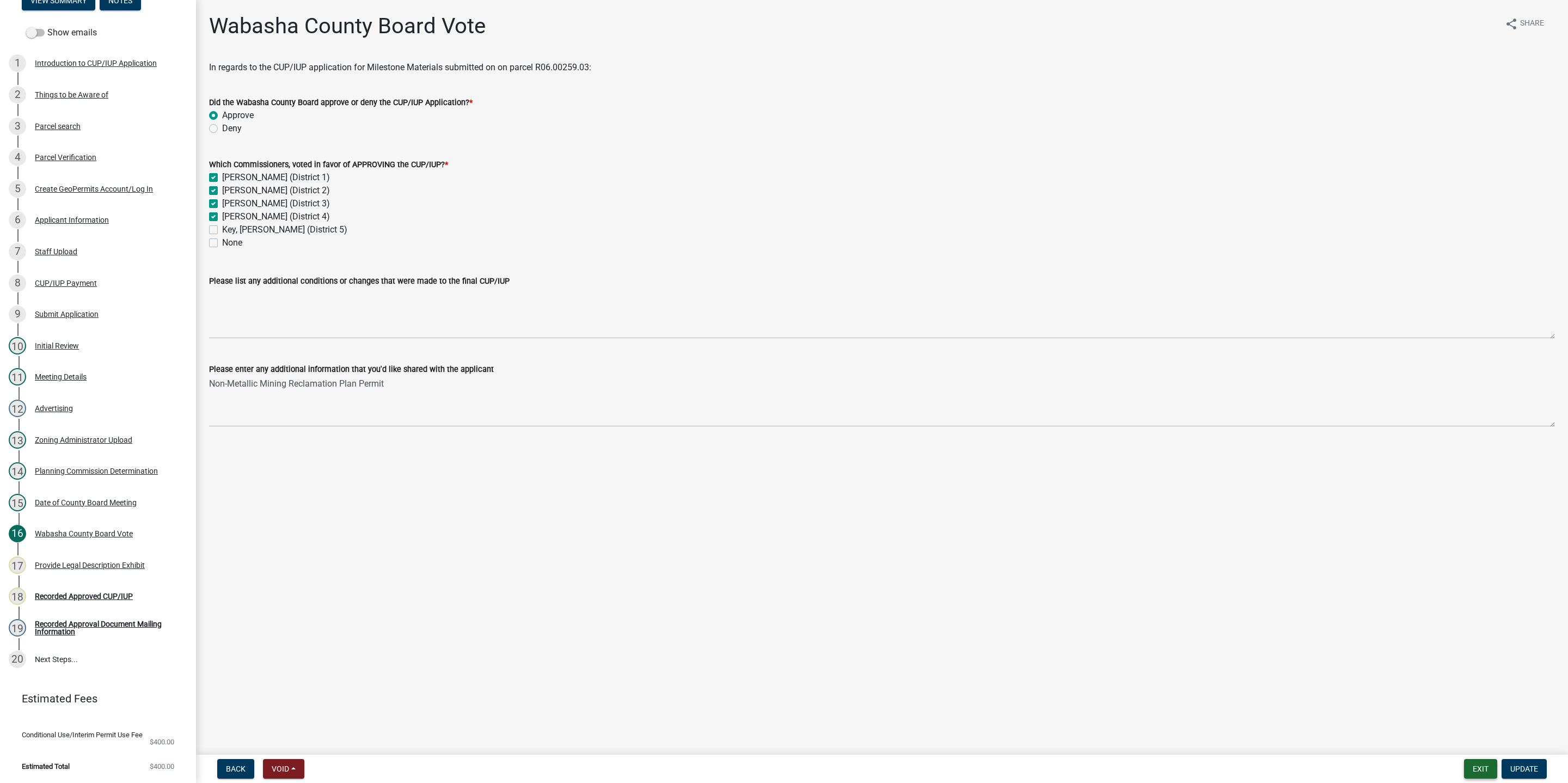
click at [1485, 743] on button "Exit" at bounding box center [1480, 769] width 33 height 19
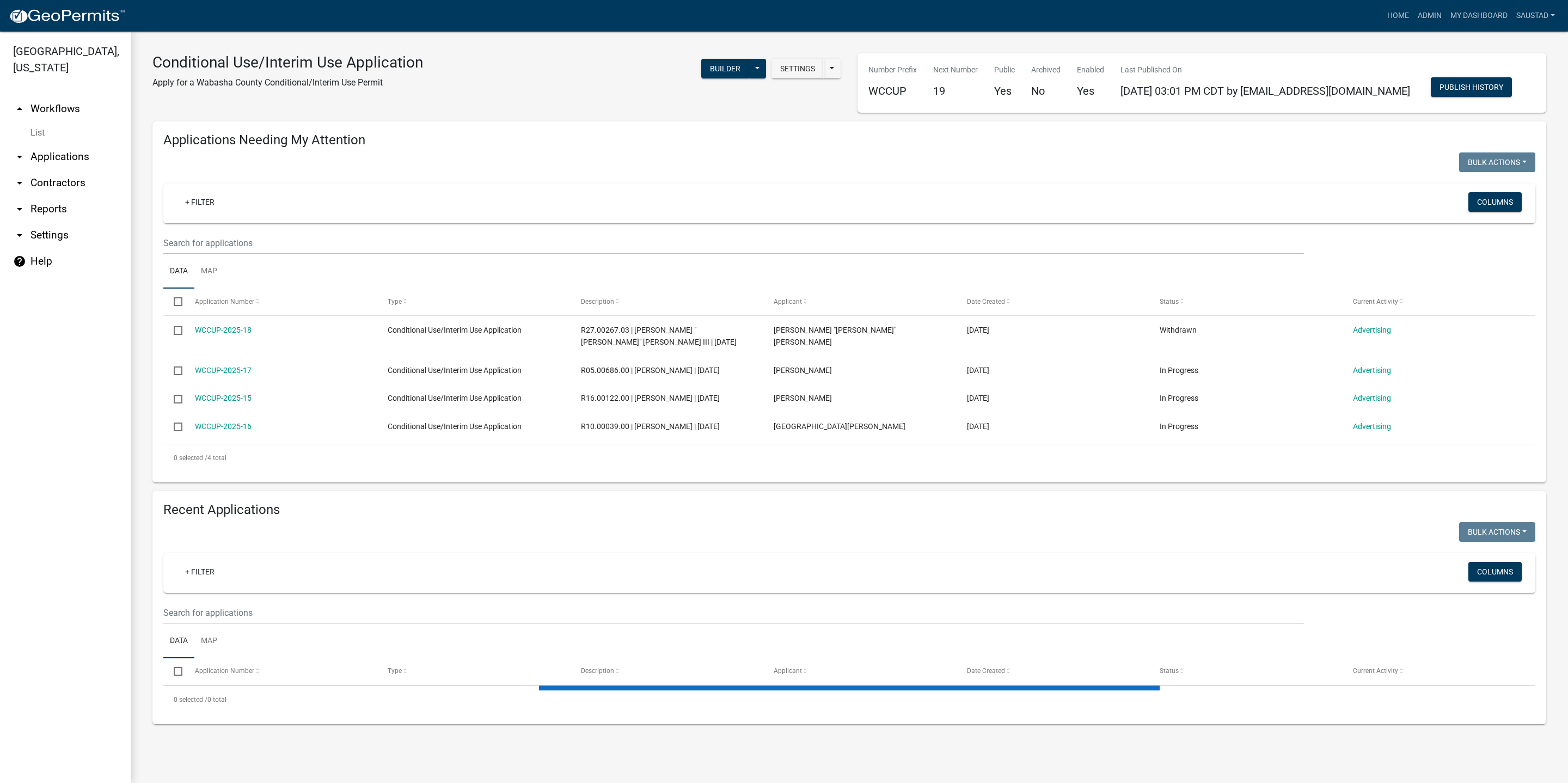
select select "3: 100"
